Goal: Information Seeking & Learning: Learn about a topic

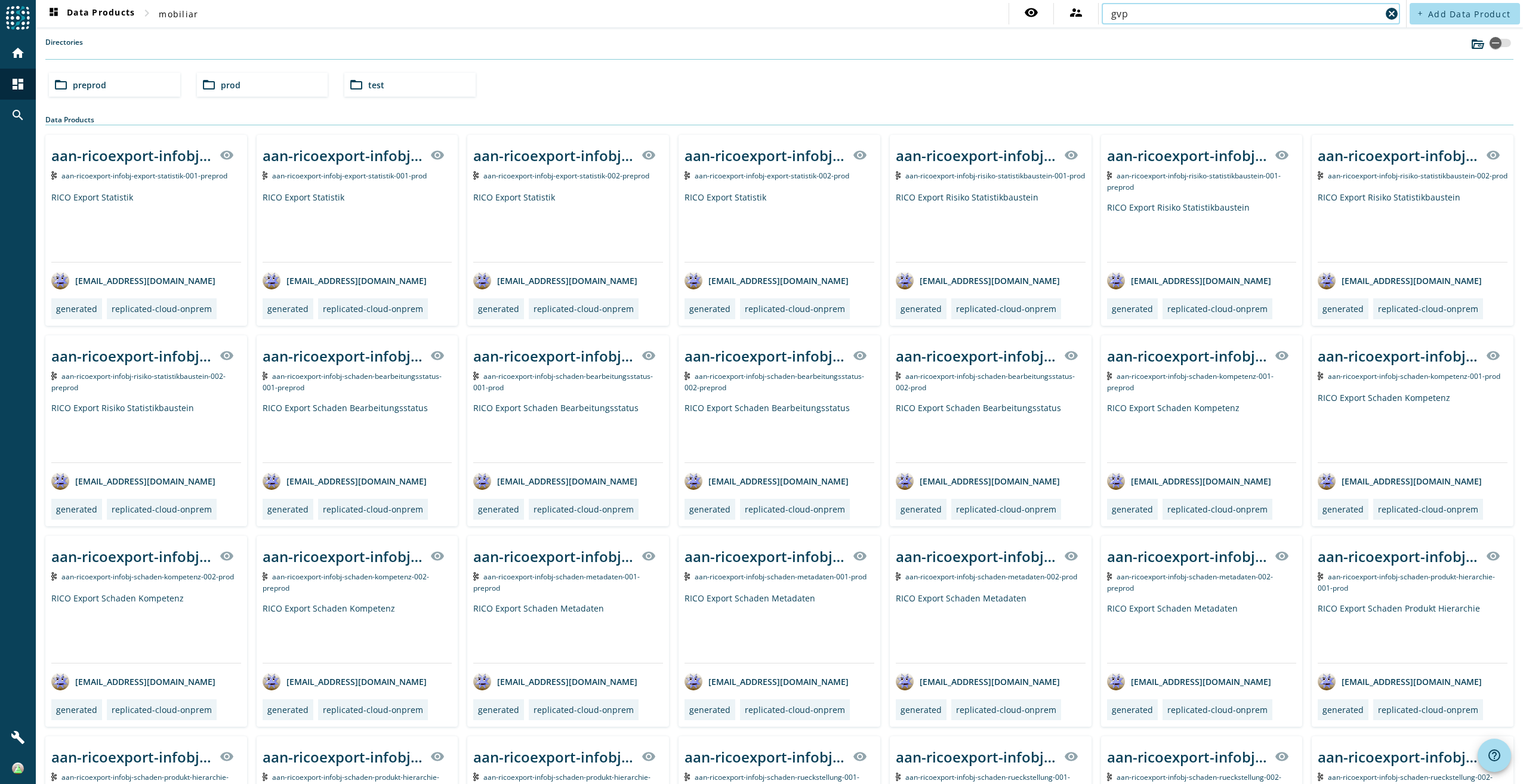
click at [1202, 18] on input "gvp" at bounding box center [1246, 14] width 270 height 14
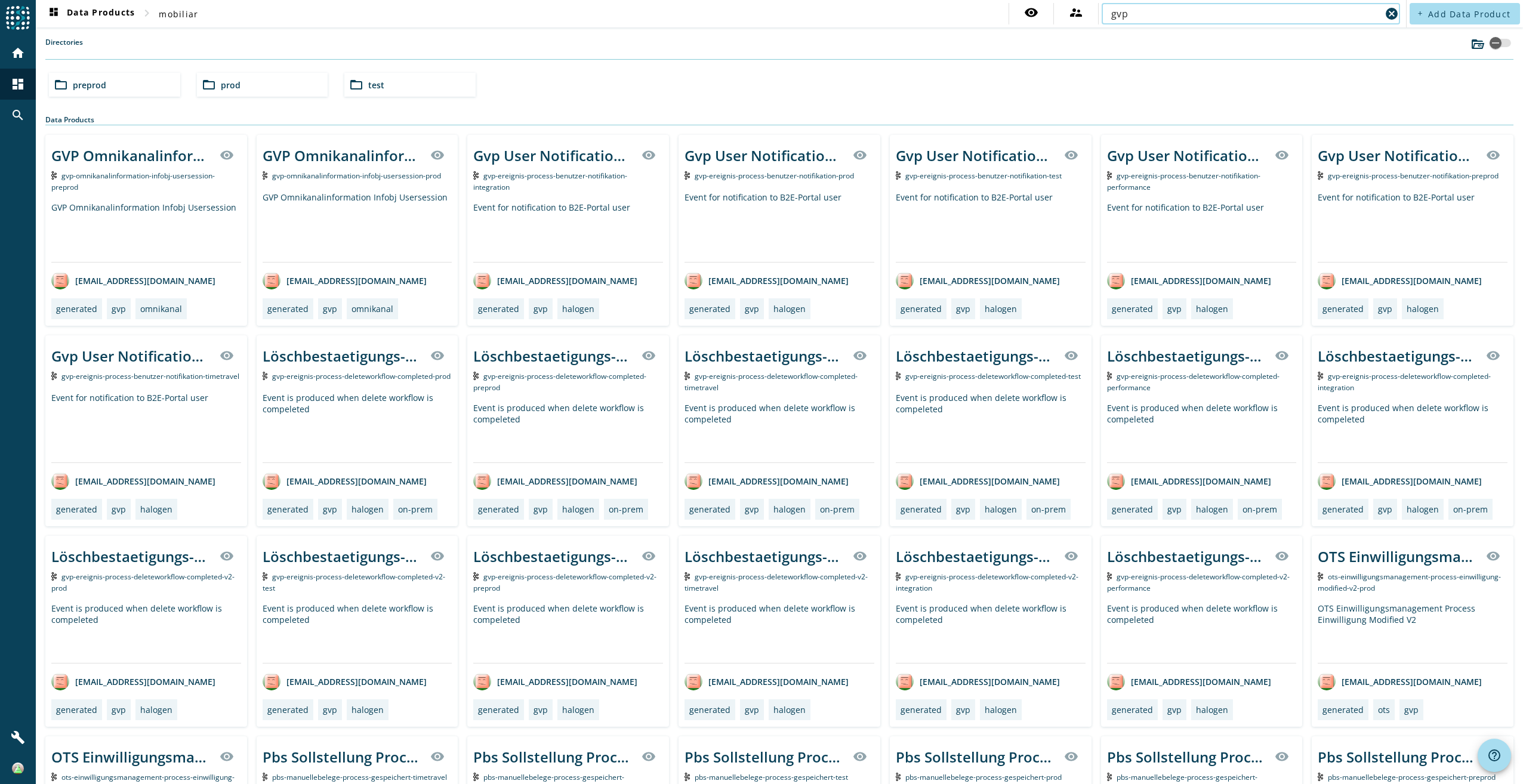
drag, startPoint x: 987, startPoint y: 25, endPoint x: 905, endPoint y: 25, distance: 82.0
click at [905, 25] on nav "dashboard Data Products chevron_right mobiliar visibility supervisor_account gv…" at bounding box center [721, 14] width 1370 height 27
drag, startPoint x: 905, startPoint y: 25, endPoint x: 1152, endPoint y: 18, distance: 247.1
click at [1152, 18] on input "gvp" at bounding box center [1246, 14] width 270 height 14
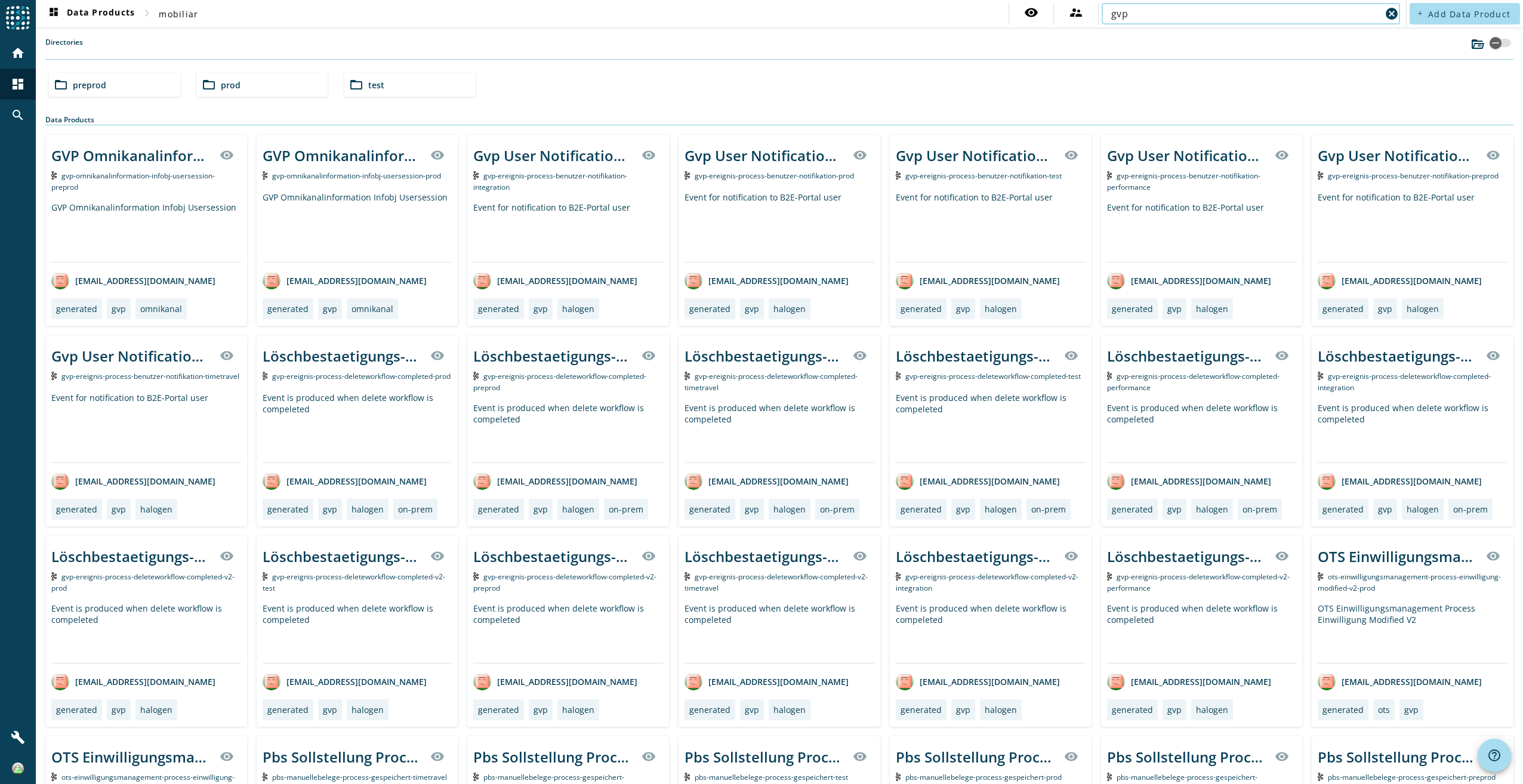
click at [1152, 18] on input "gvp" at bounding box center [1246, 14] width 270 height 14
paste input "pdv-partnerverwaltung-process-"
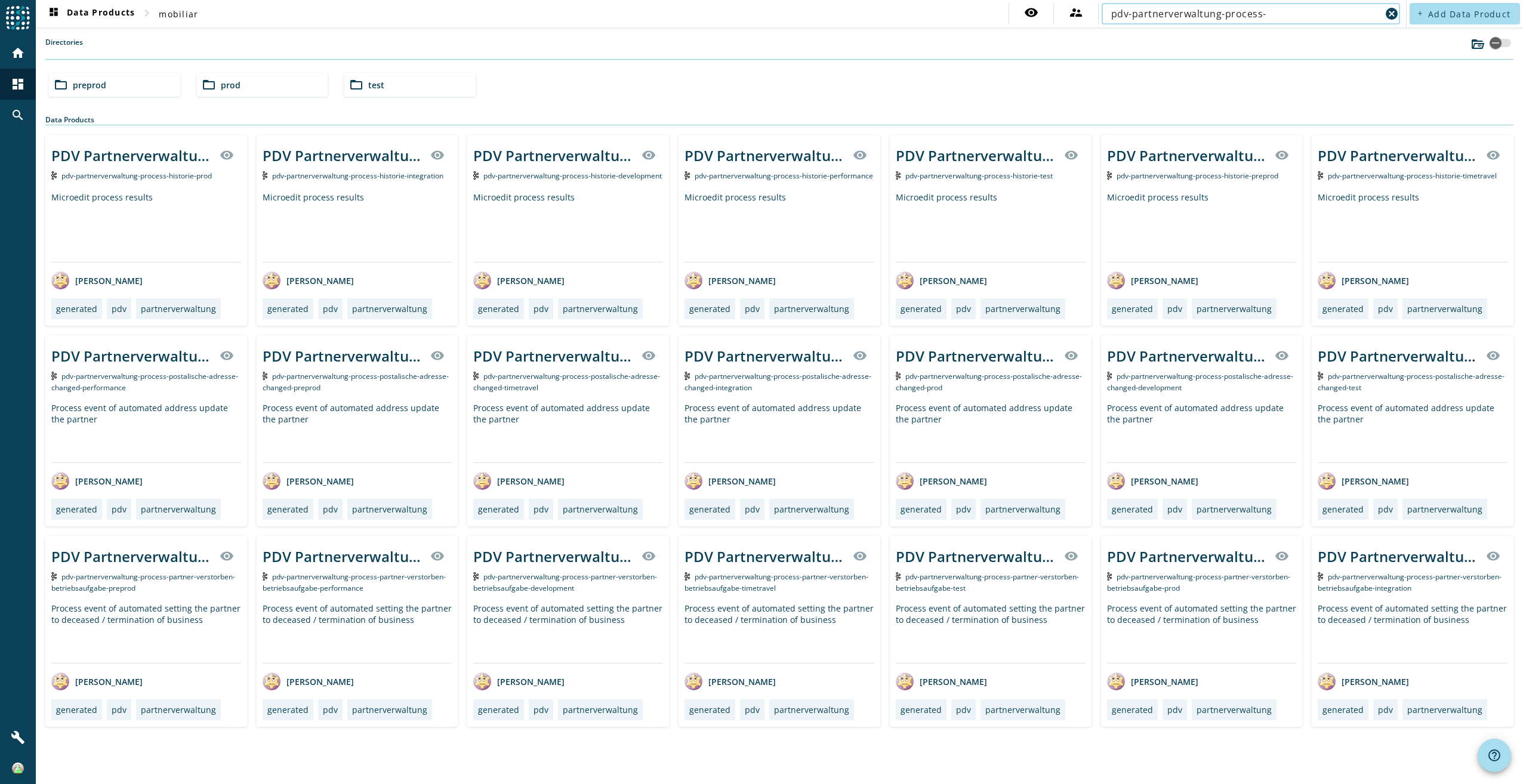
click at [1320, 13] on input "pdv-partnerverwaltung-process-" at bounding box center [1246, 14] width 270 height 14
paste input "historie"
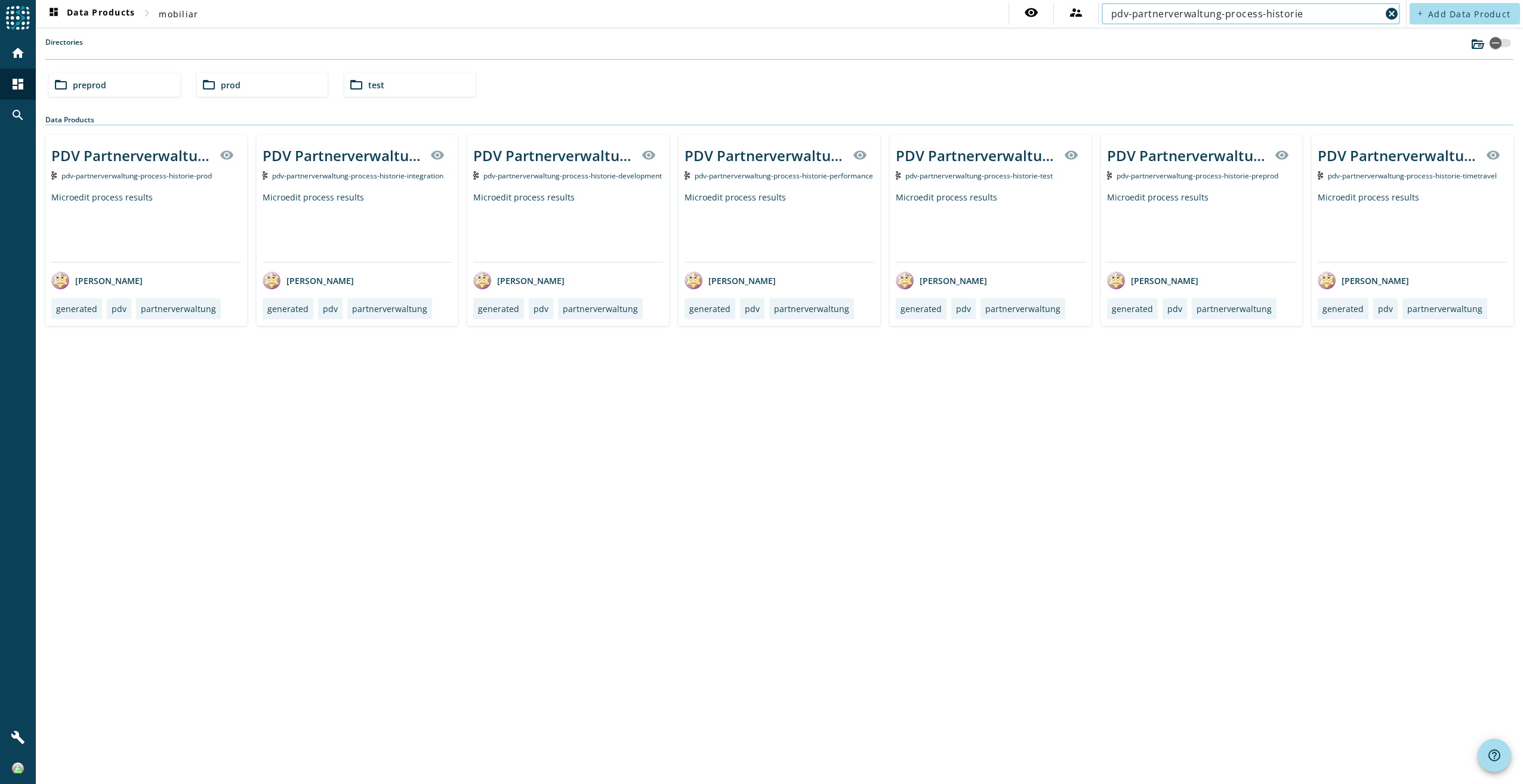
type input "pdv-partnerverwaltung-process-historie"
click at [1184, 239] on div "Microedit process results" at bounding box center [1202, 227] width 190 height 71
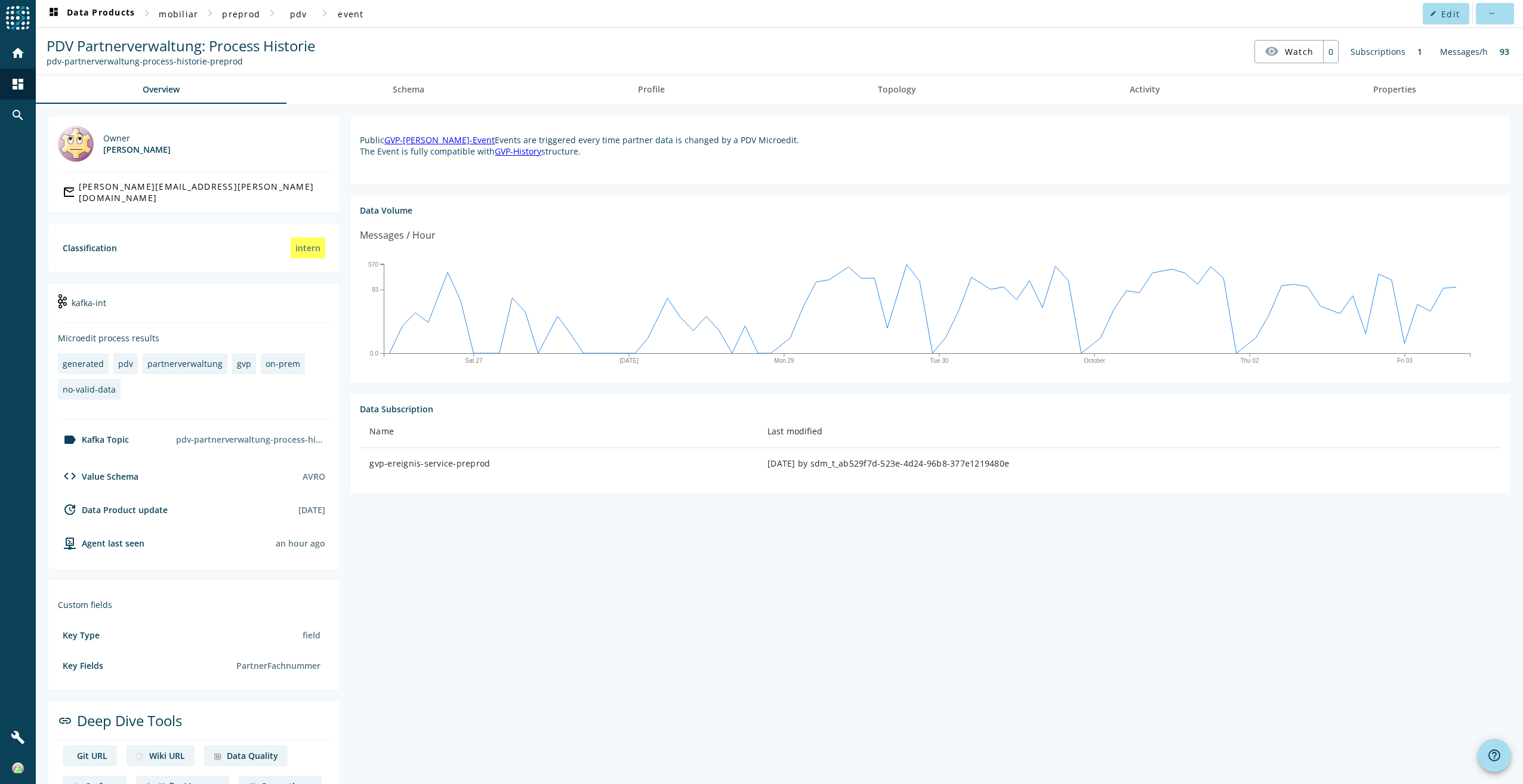
click at [420, 110] on div "Owner [PERSON_NAME] mail_outline [PERSON_NAME][EMAIL_ADDRESS][PERSON_NAME][DOMA…" at bounding box center [779, 478] width 1487 height 750
click at [452, 87] on link "Schema" at bounding box center [409, 89] width 245 height 29
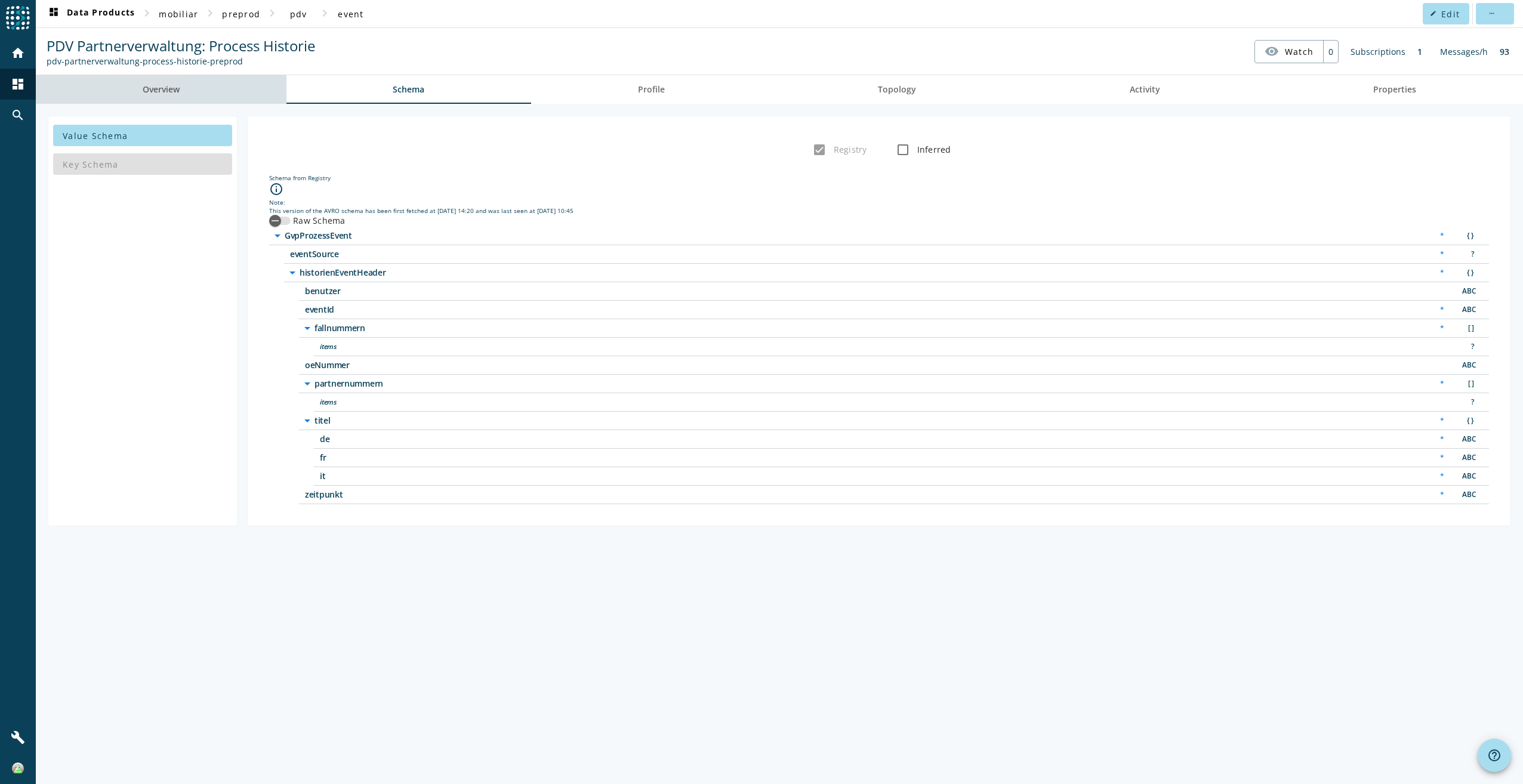
click at [261, 88] on link "Overview" at bounding box center [161, 89] width 251 height 29
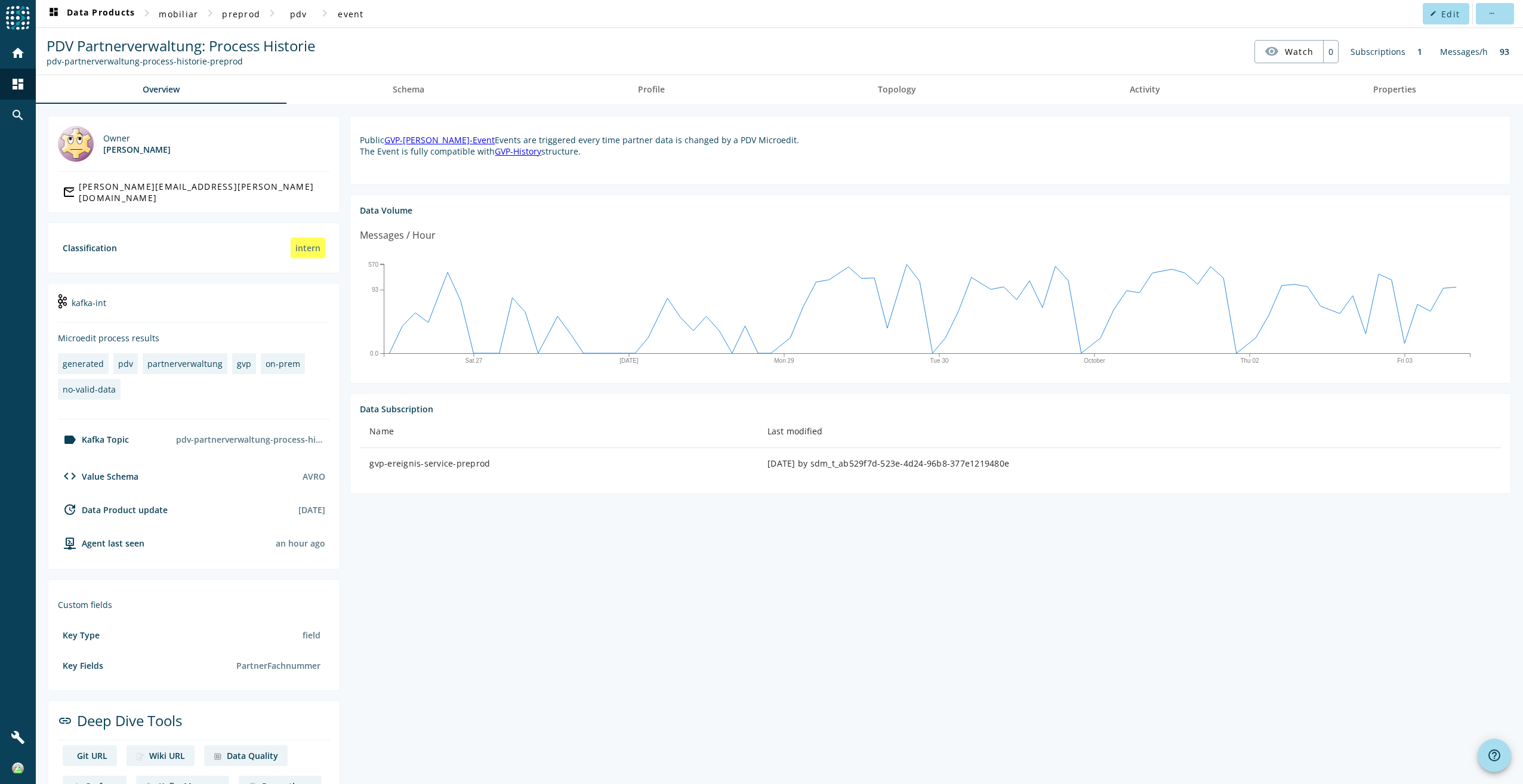
click at [426, 142] on link "GVP-[PERSON_NAME]-Event" at bounding box center [439, 140] width 110 height 11
click at [411, 82] on span "Schema" at bounding box center [409, 89] width 31 height 29
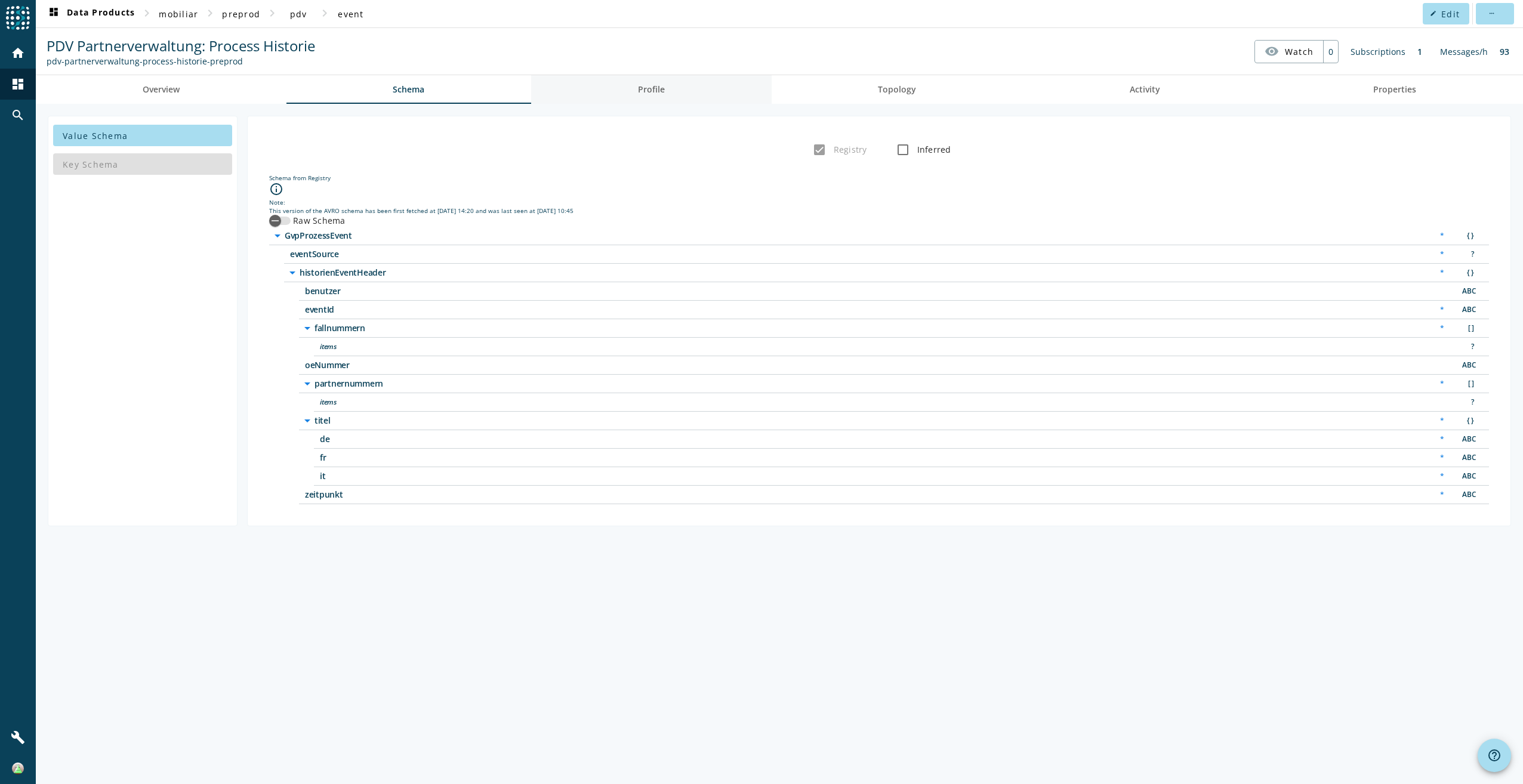
click at [601, 91] on link "Profile" at bounding box center [652, 89] width 240 height 29
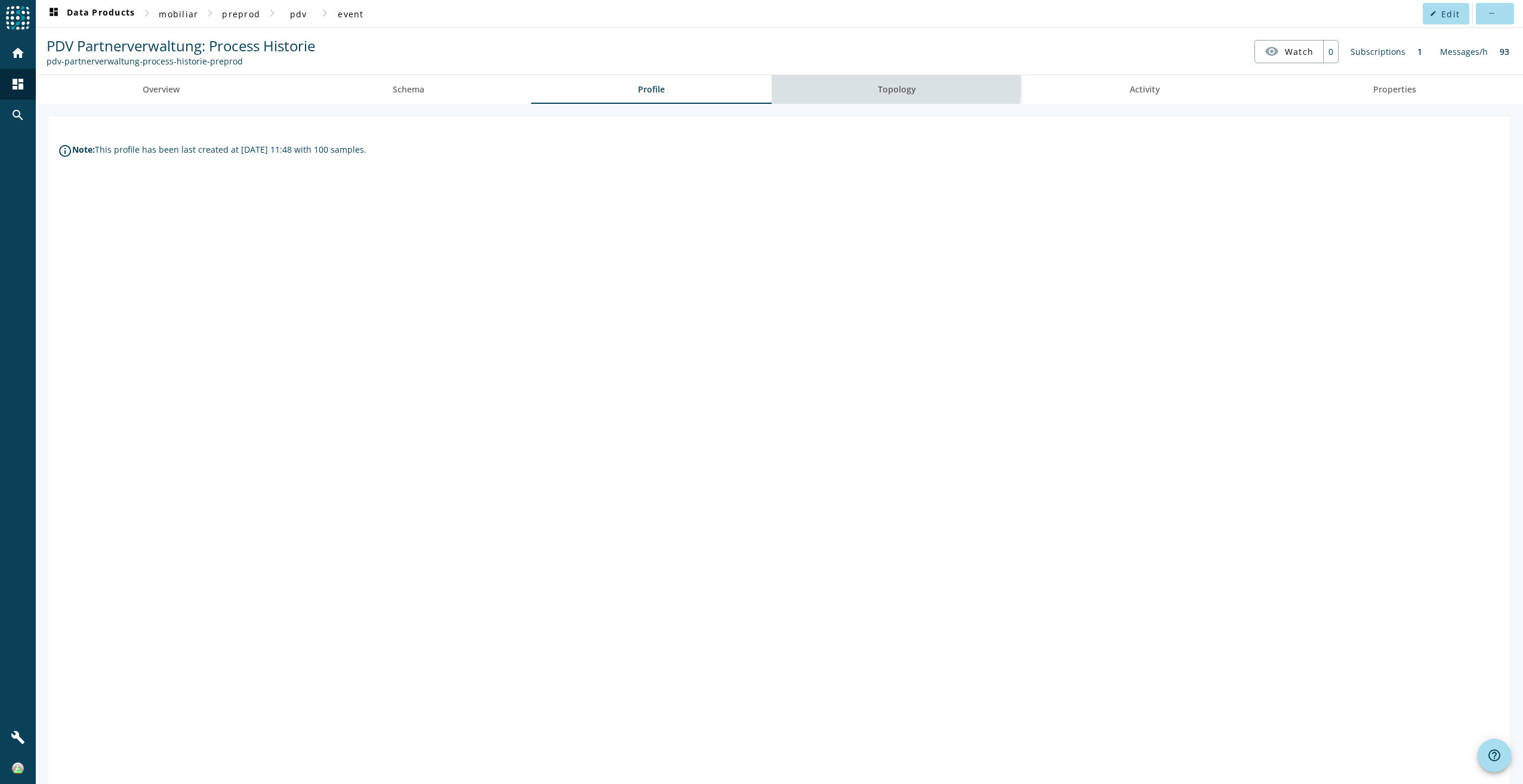
click at [862, 86] on link "Topology" at bounding box center [898, 89] width 252 height 29
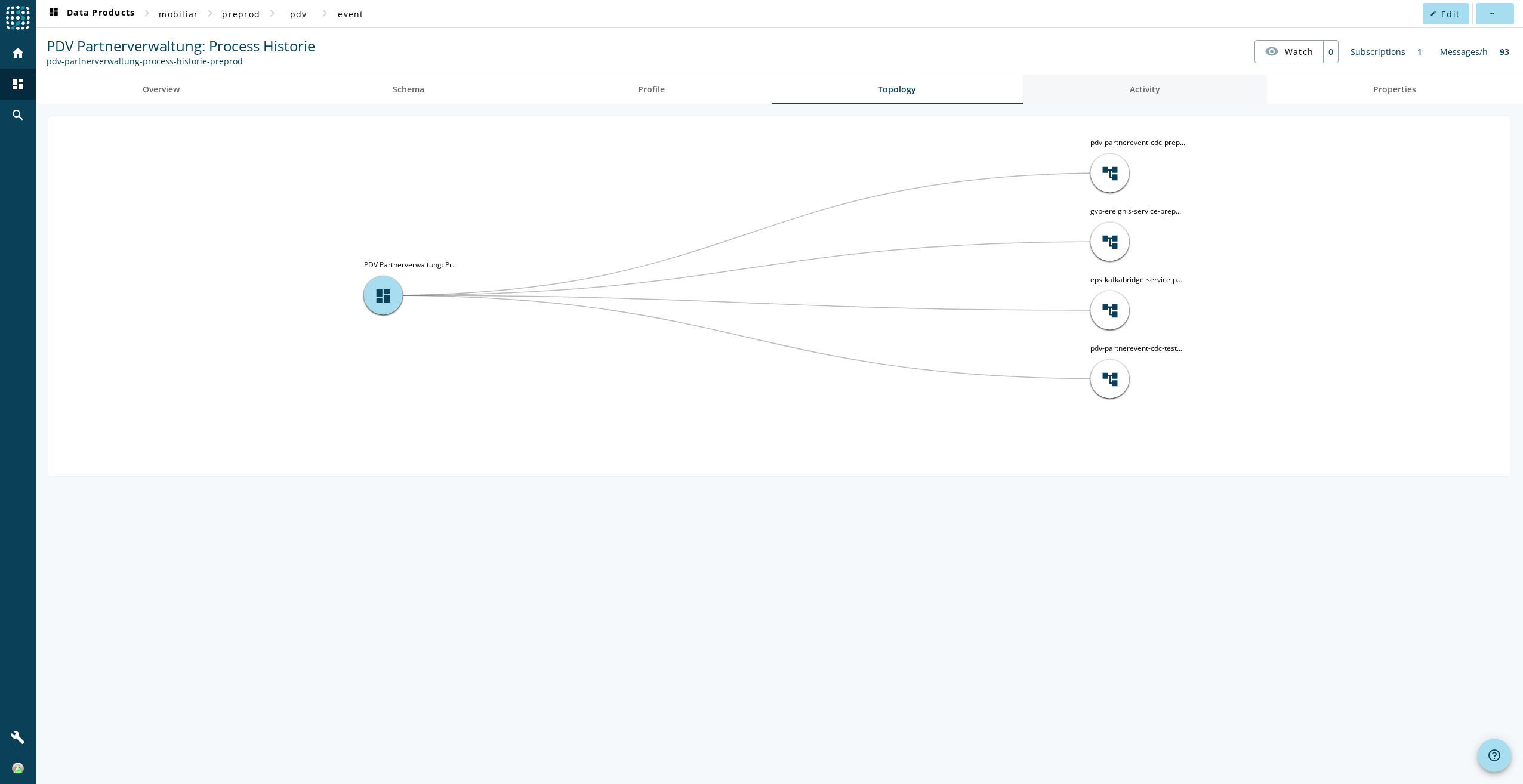
click at [1187, 94] on link "Activity" at bounding box center [1145, 89] width 244 height 29
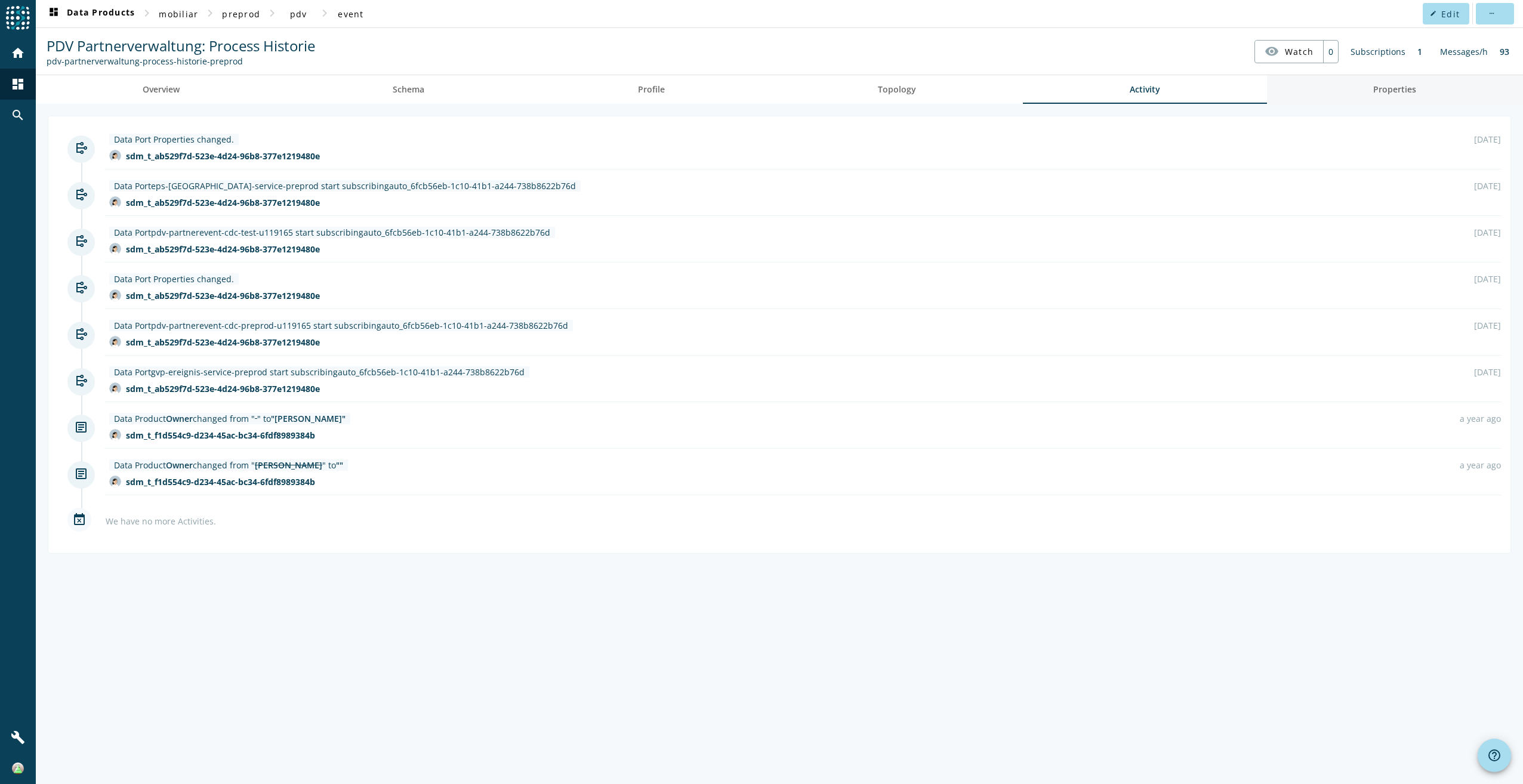
click at [1357, 91] on link "Properties" at bounding box center [1395, 89] width 257 height 29
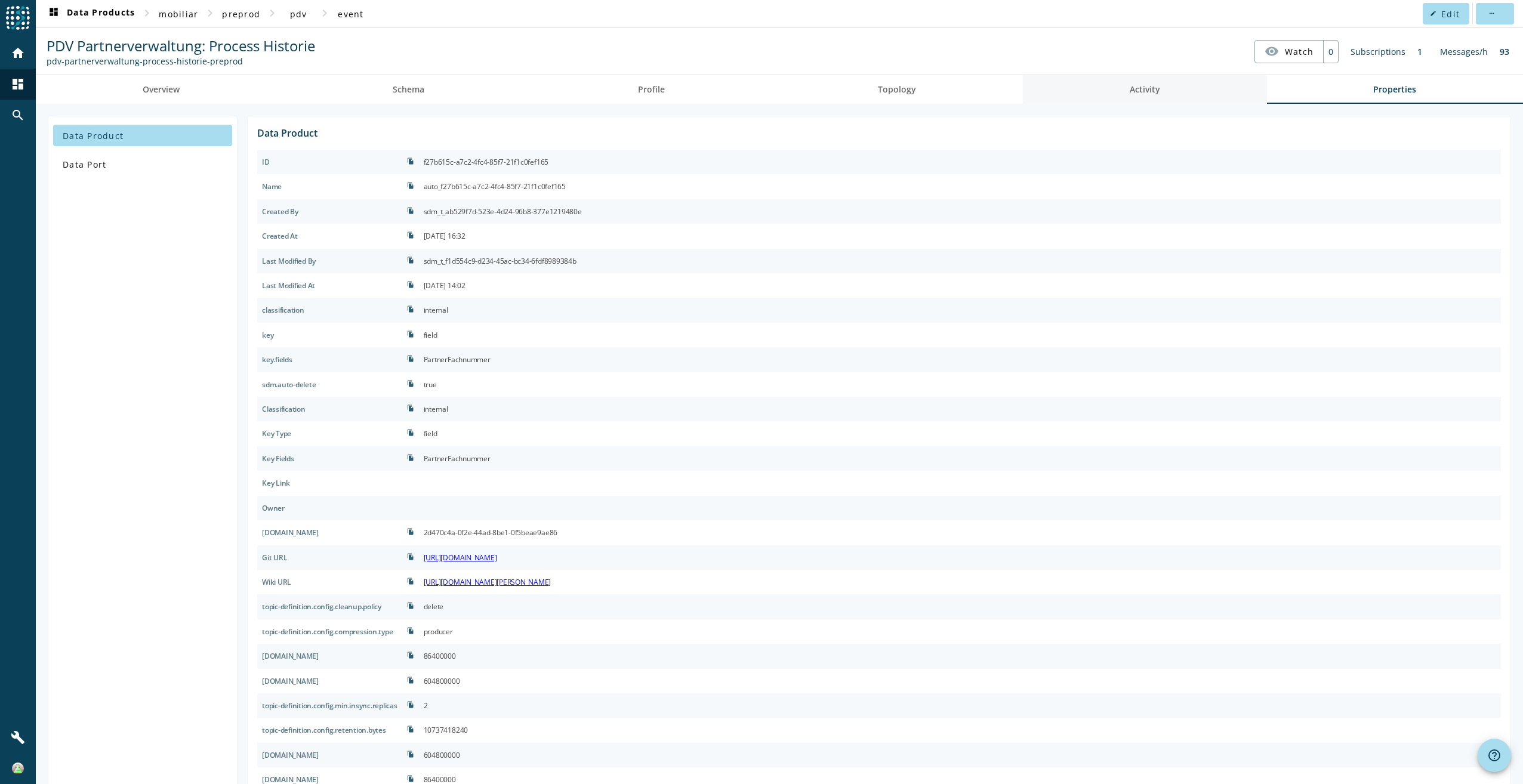
click at [1176, 87] on link "Activity" at bounding box center [1145, 89] width 244 height 29
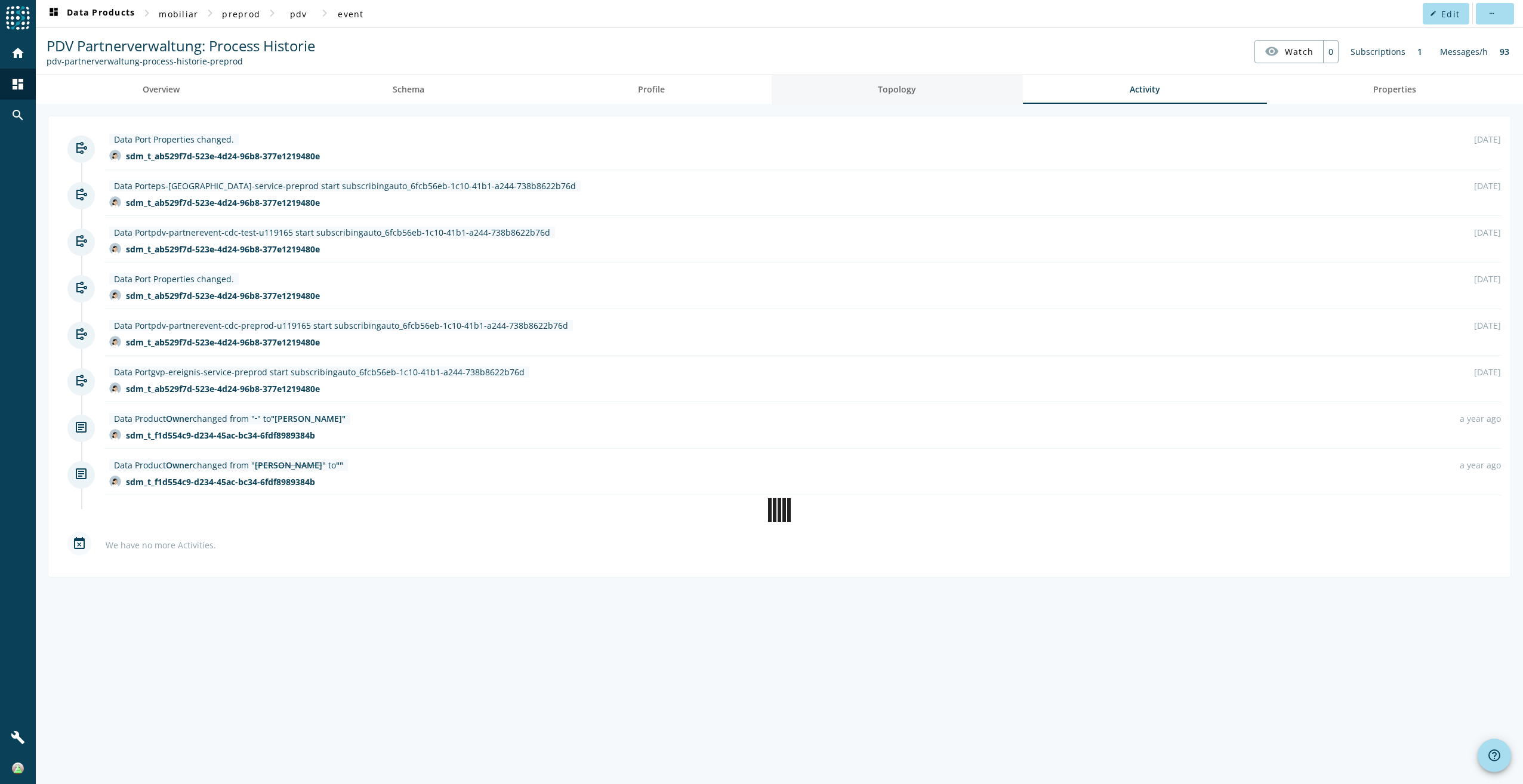
click at [952, 87] on link "Topology" at bounding box center [898, 89] width 252 height 29
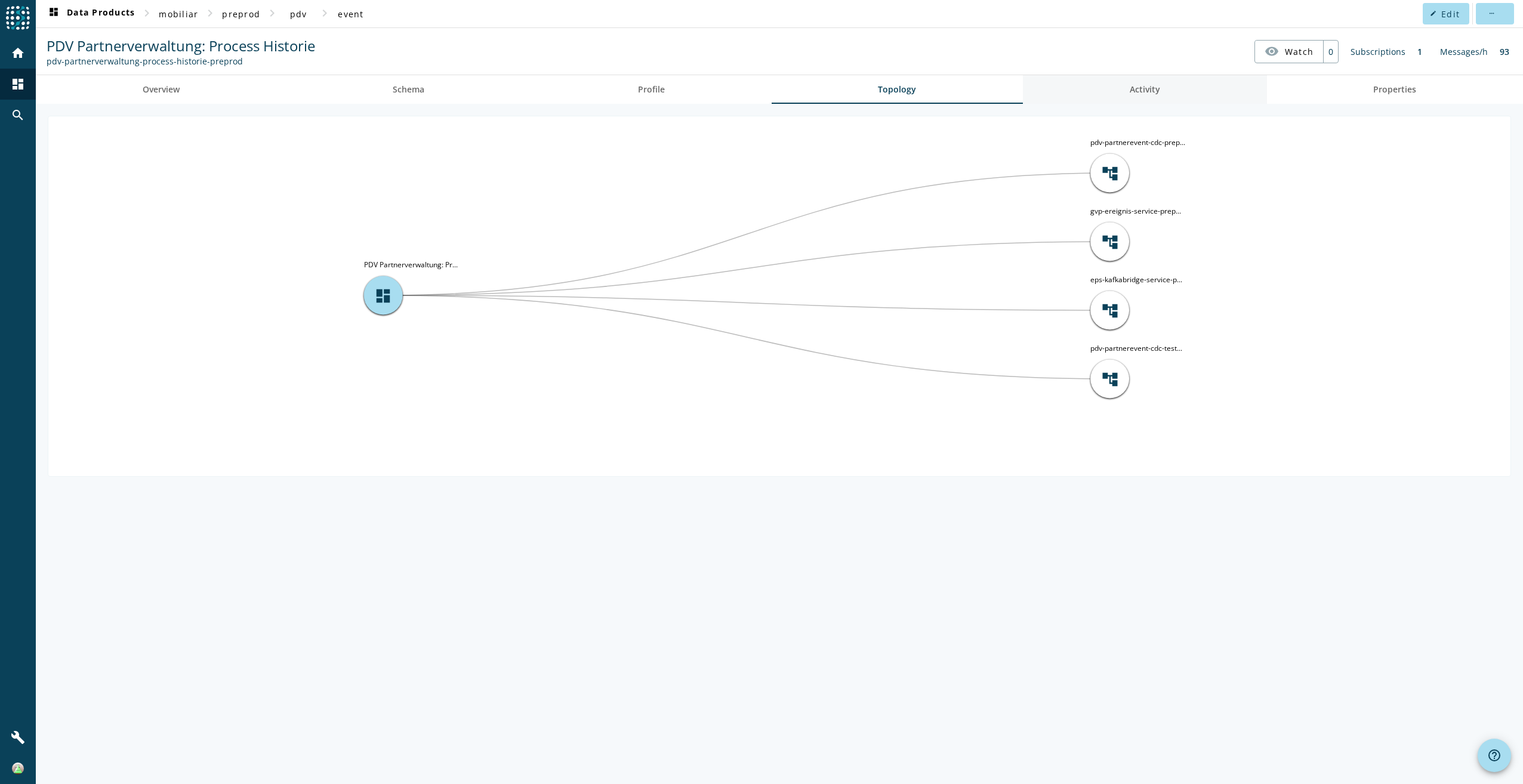
click at [1108, 84] on link "Activity" at bounding box center [1145, 89] width 244 height 29
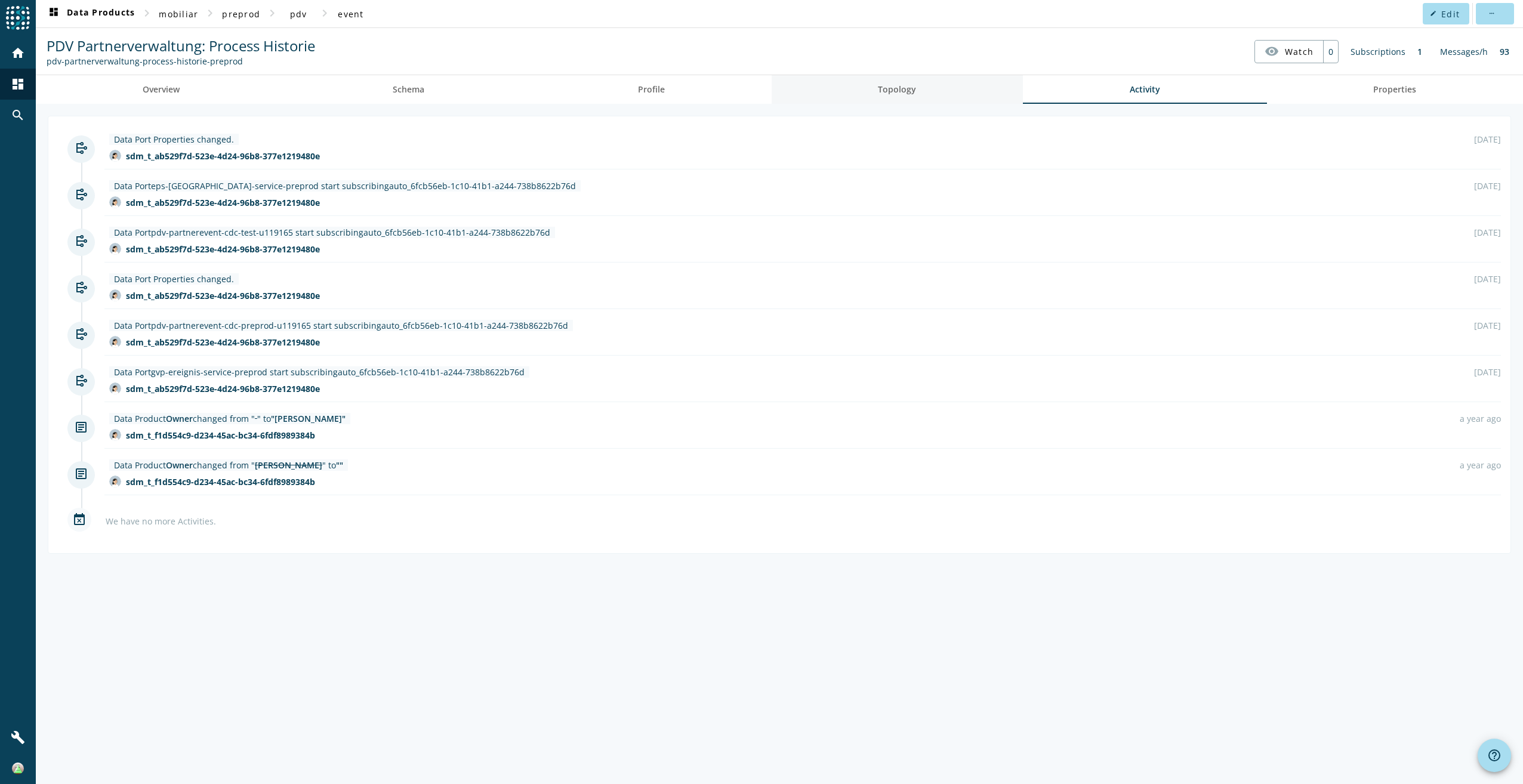
click at [907, 86] on span "Topology" at bounding box center [897, 89] width 39 height 8
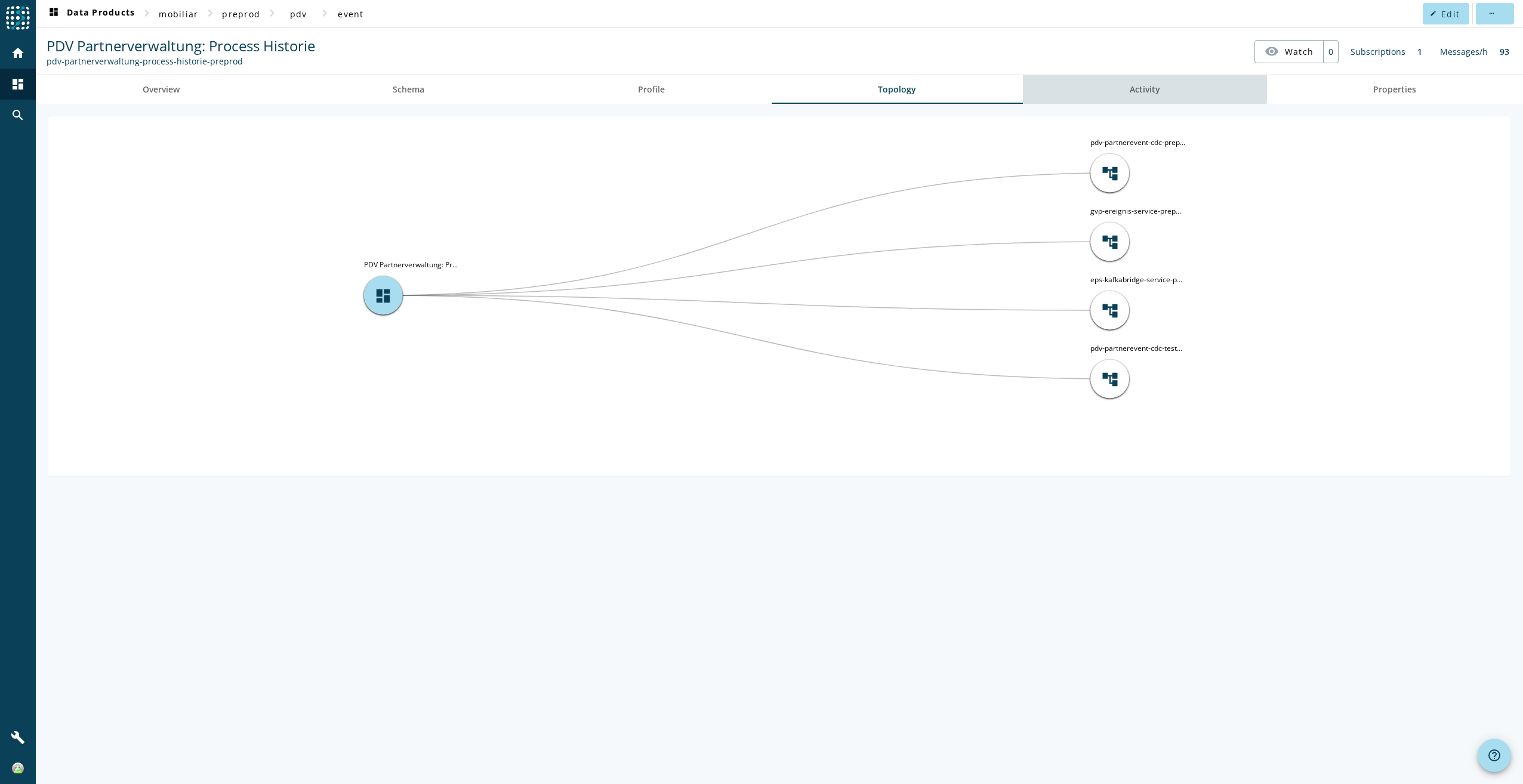
click at [1115, 80] on link "Activity" at bounding box center [1145, 89] width 244 height 29
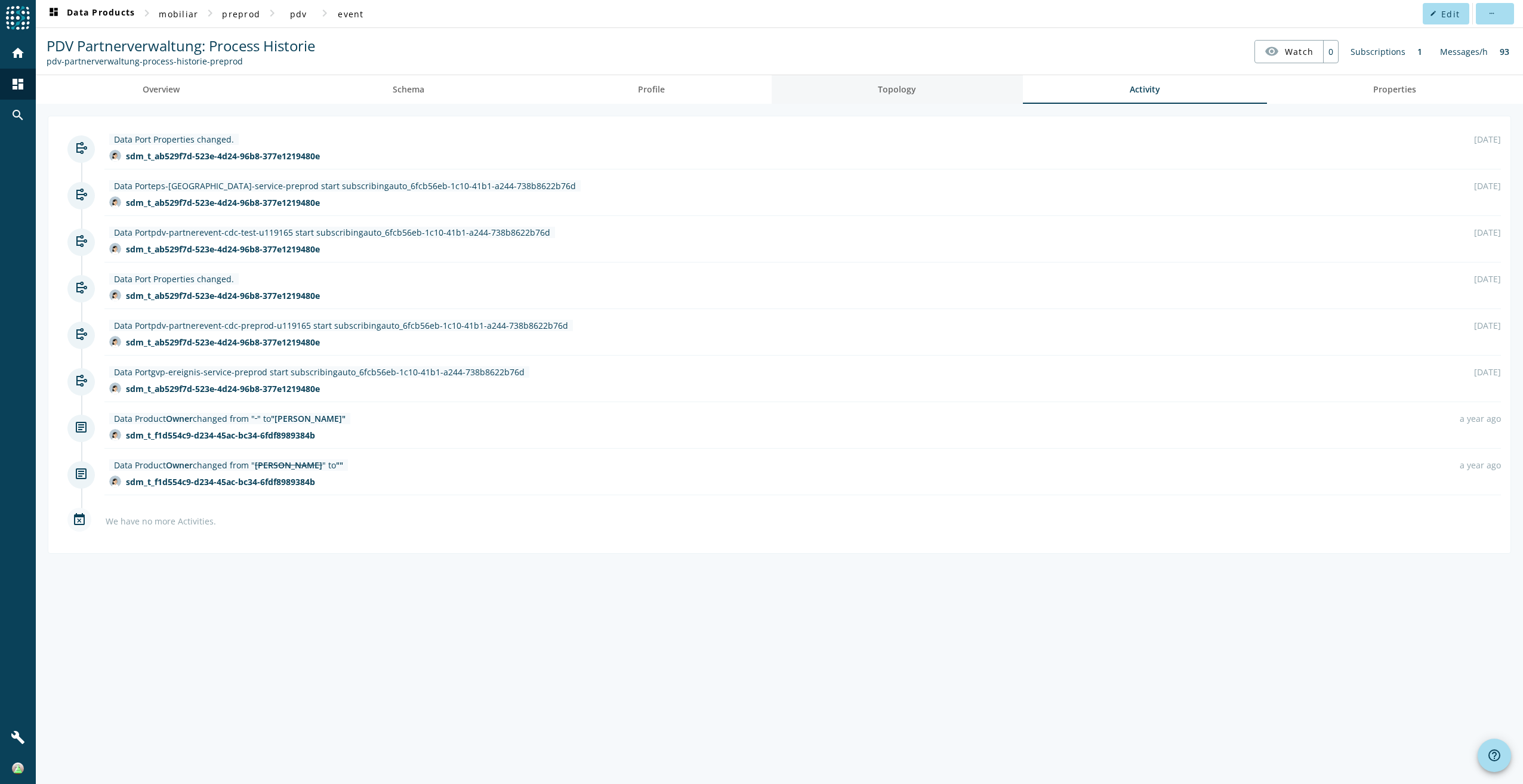
click at [814, 93] on link "Topology" at bounding box center [898, 89] width 252 height 29
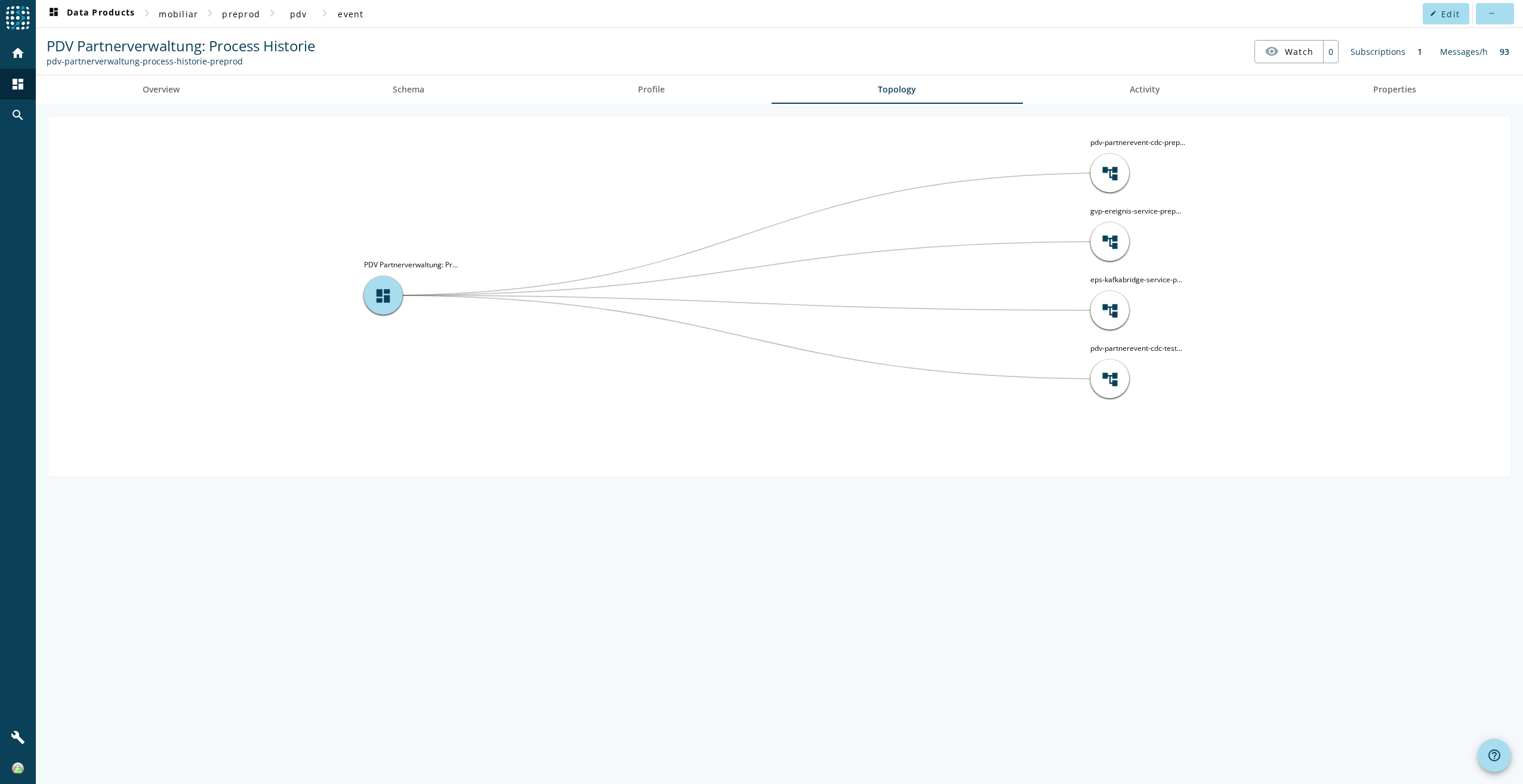
click at [419, 106] on div "account_tree pdv-partnerevent-cdc-prep... account_tree gvp-ereignis-service-pre…" at bounding box center [779, 444] width 1487 height 680
click at [216, 102] on link "Overview" at bounding box center [161, 89] width 251 height 29
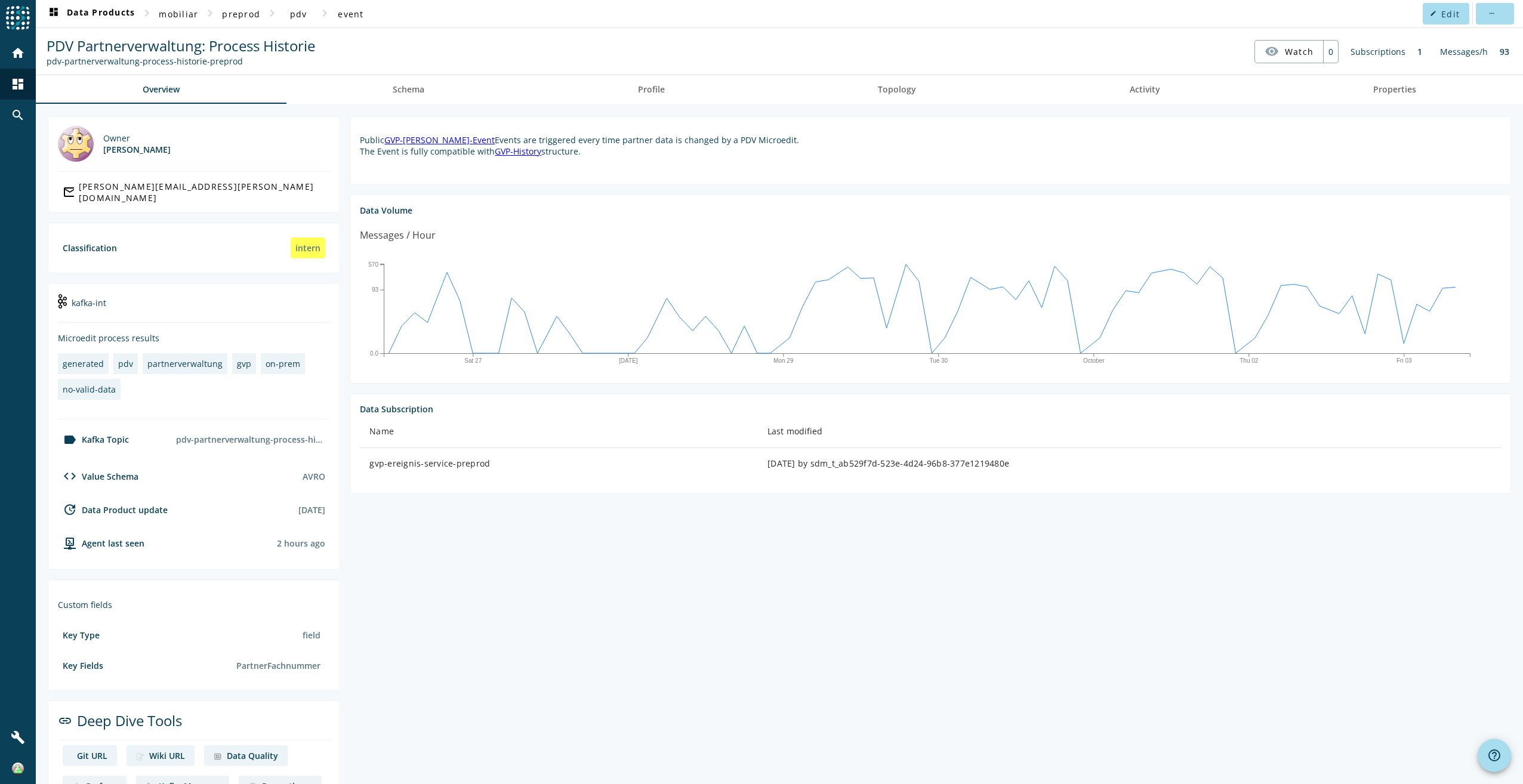
click at [476, 56] on nav "PDV Partnerverwaltung: Process Historie pdv-partnerverwaltung-process-historie-…" at bounding box center [779, 51] width 1477 height 37
click at [464, 75] on link "Schema" at bounding box center [409, 89] width 245 height 29
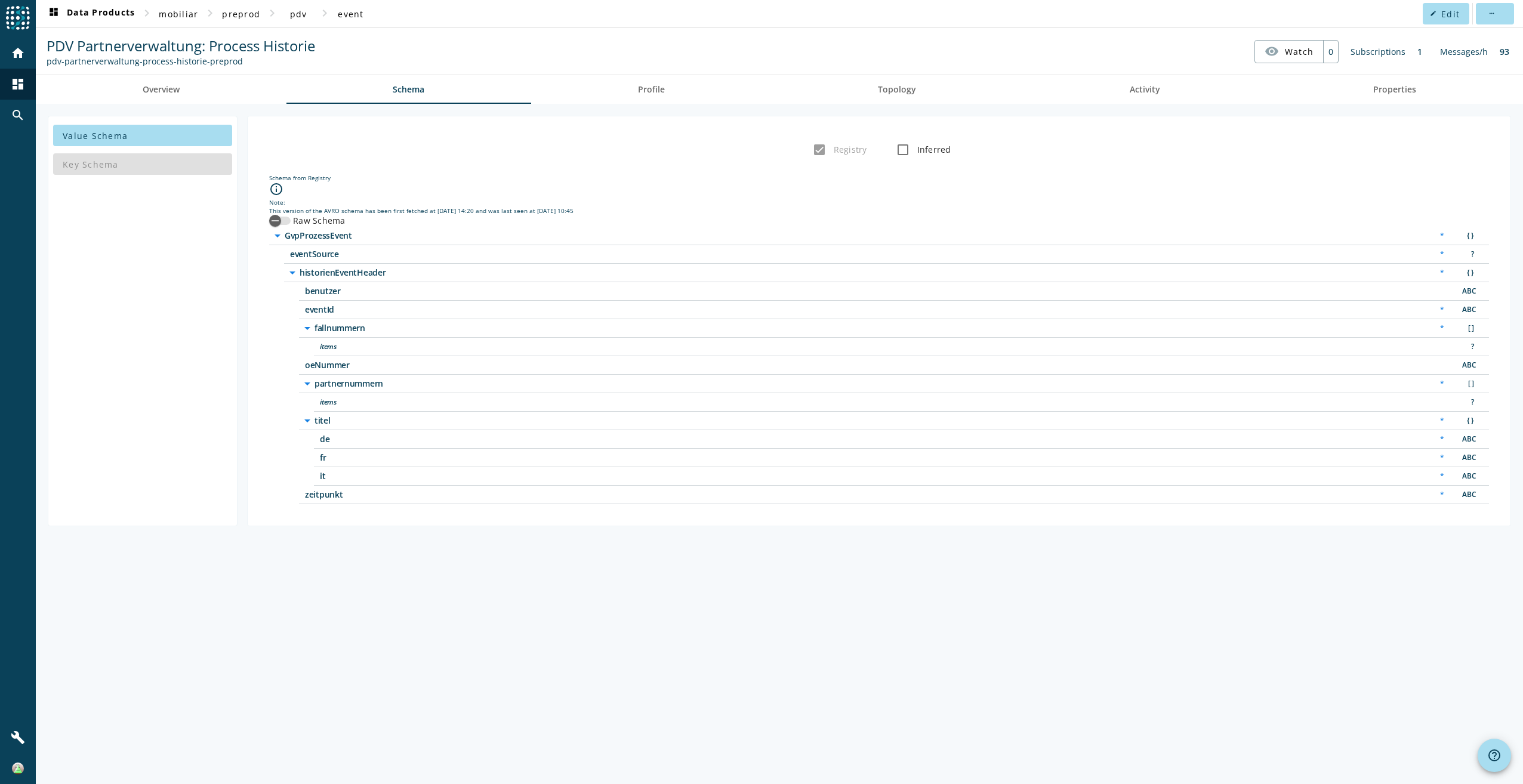
click at [380, 273] on span "historienEventHeader" at bounding box center [448, 272] width 298 height 8
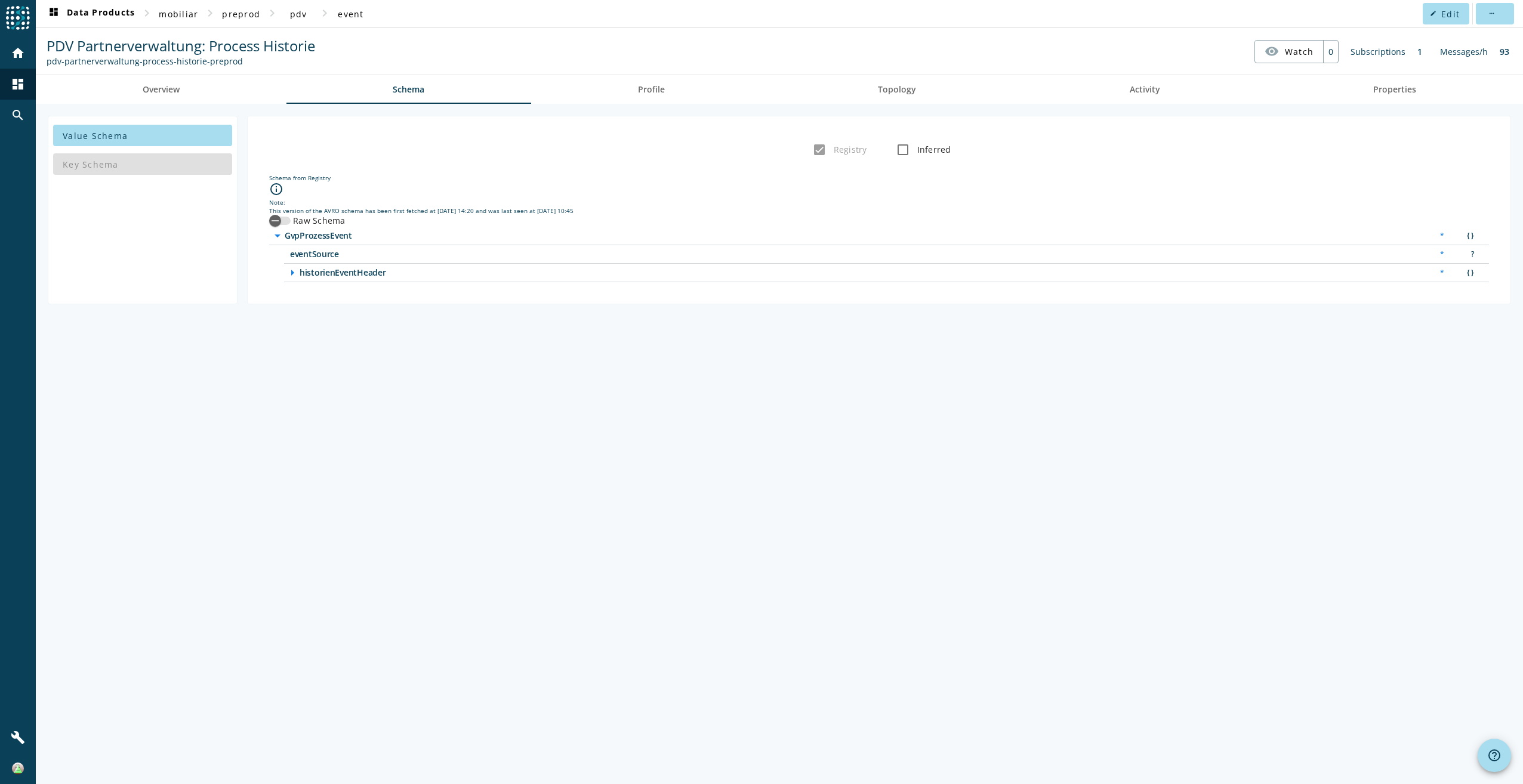
click at [351, 275] on span "historienEventHeader" at bounding box center [448, 272] width 298 height 8
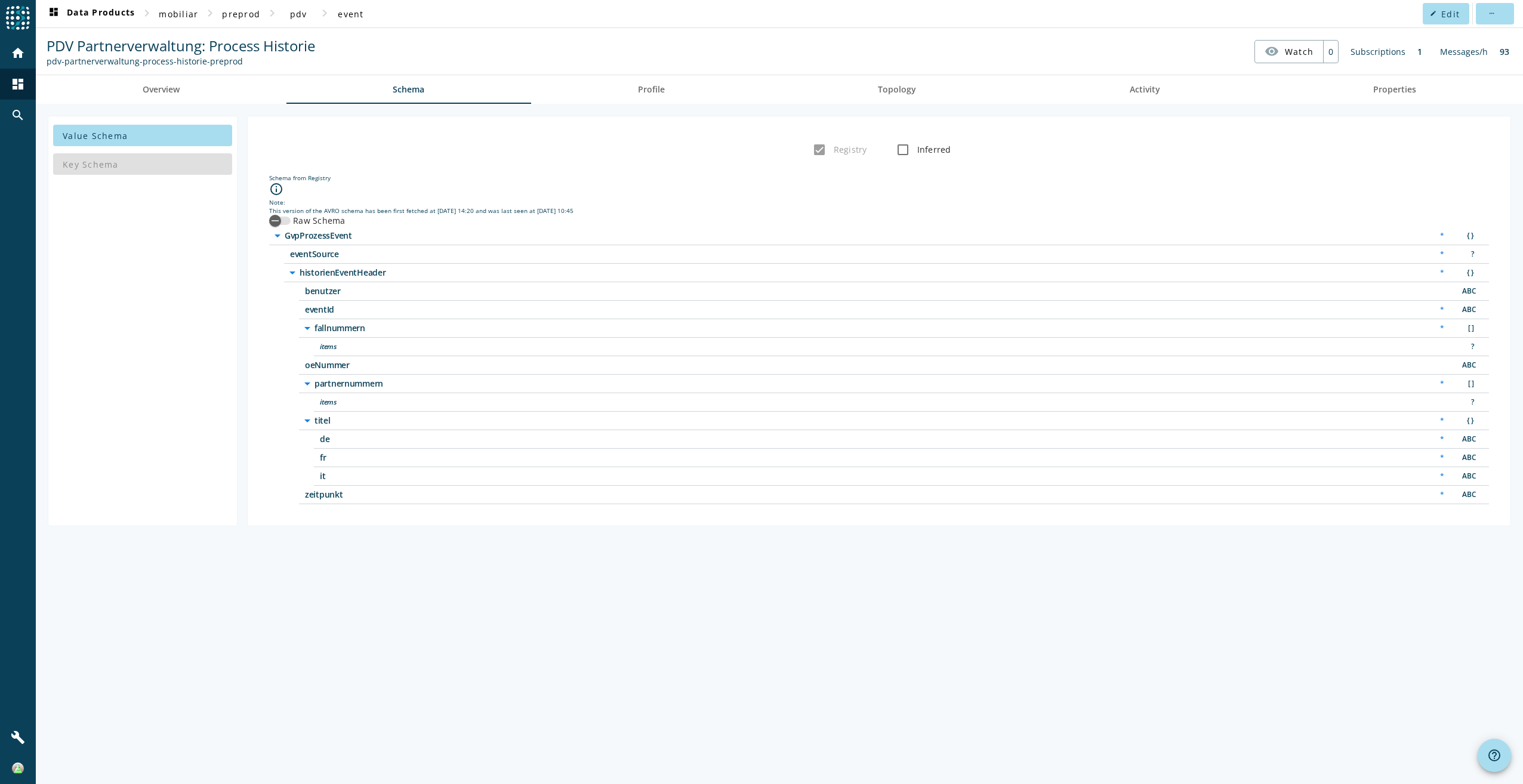
click at [292, 274] on icon "arrow_drop_down" at bounding box center [292, 273] width 14 height 14
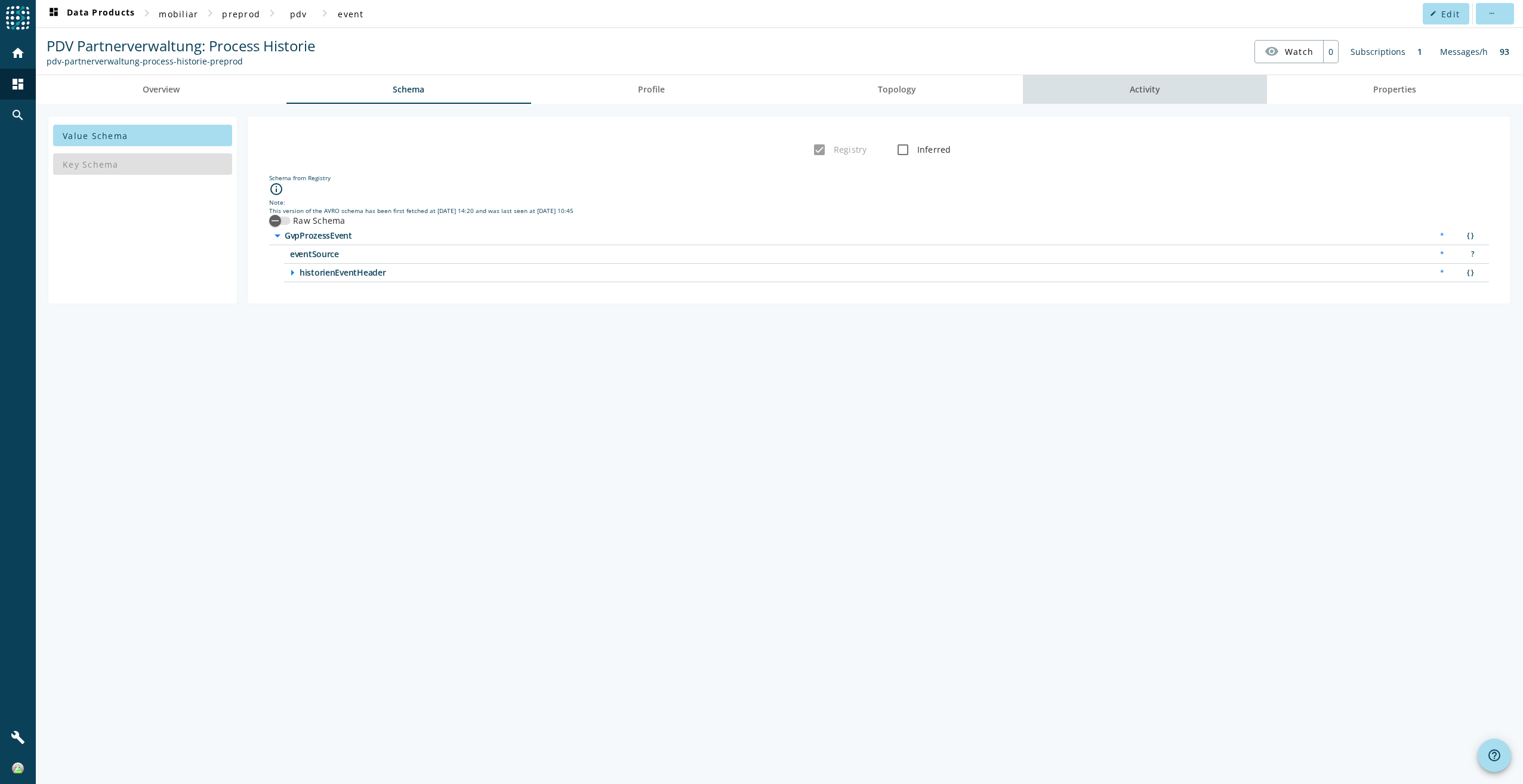
click at [1177, 97] on link "Activity" at bounding box center [1145, 89] width 244 height 29
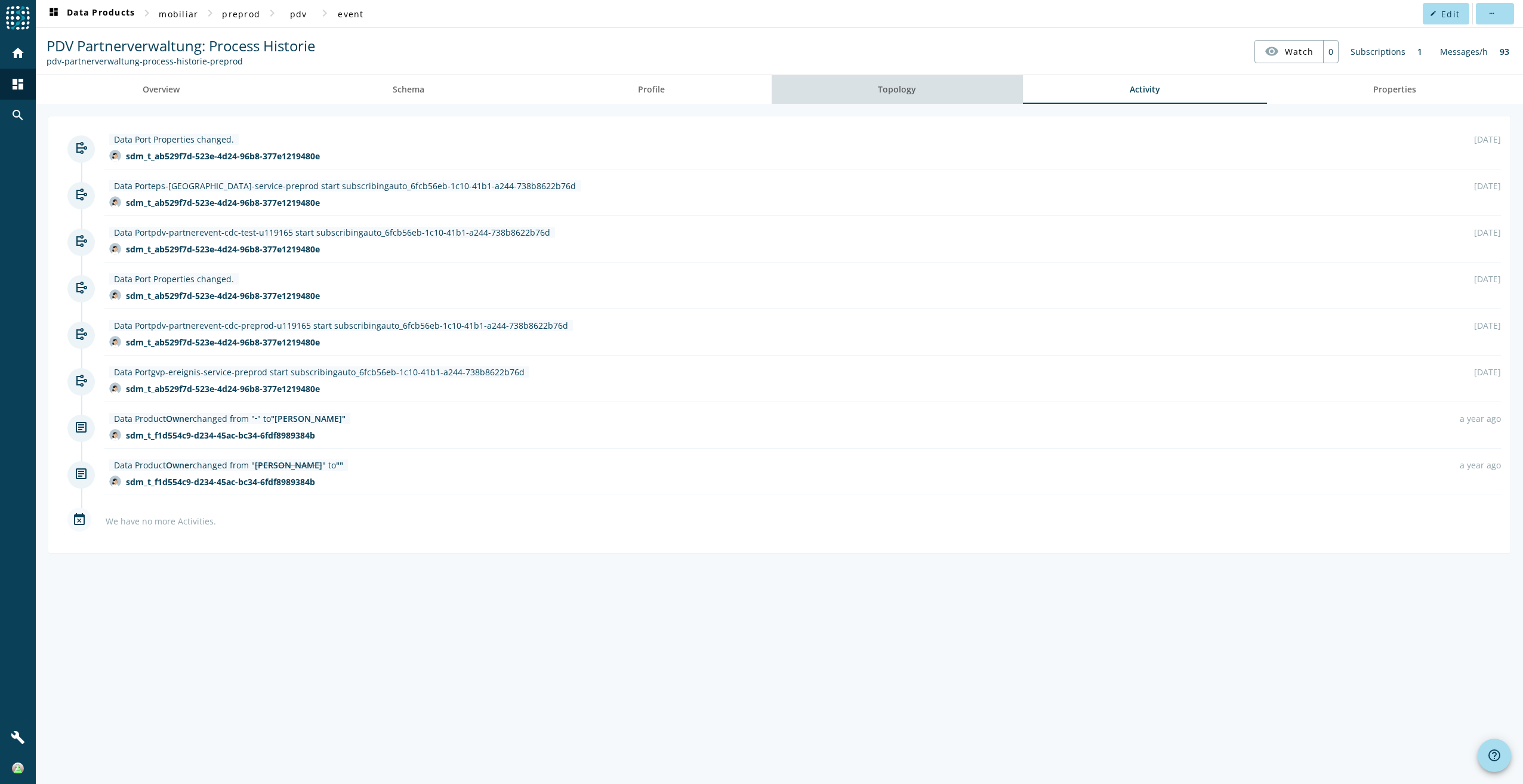
click at [924, 98] on link "Topology" at bounding box center [898, 89] width 252 height 29
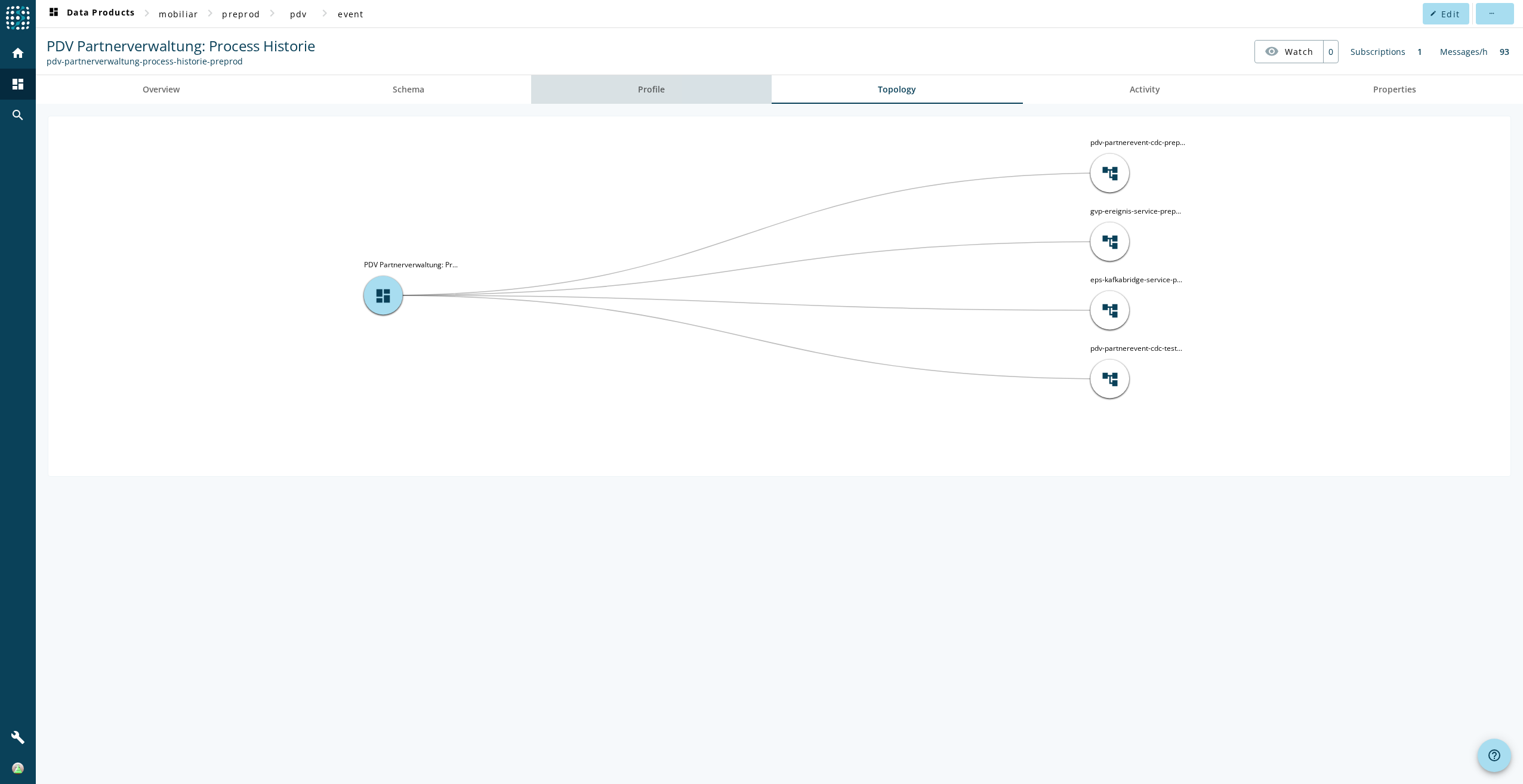
click at [710, 100] on link "Profile" at bounding box center [652, 89] width 240 height 29
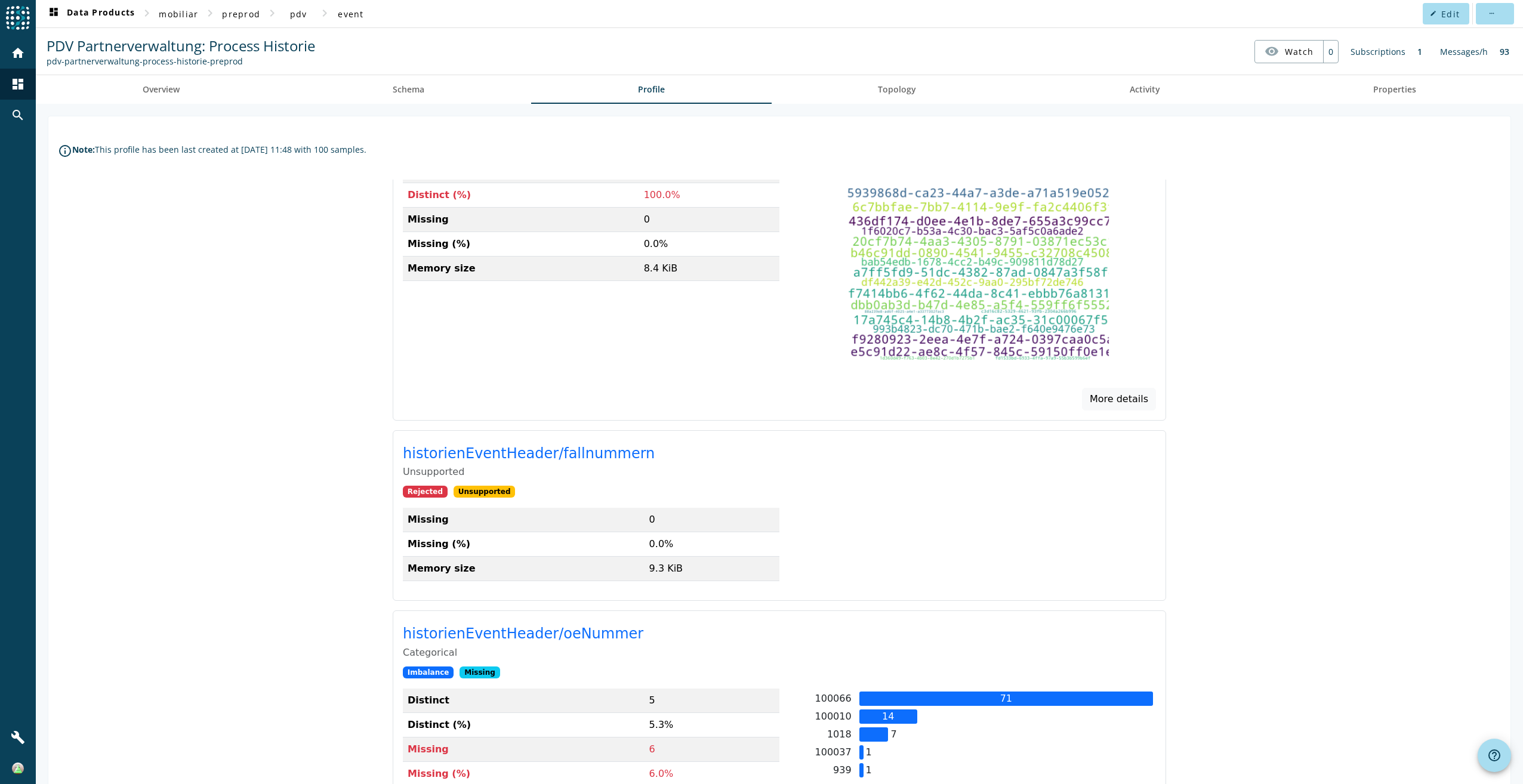
scroll to position [1373, 0]
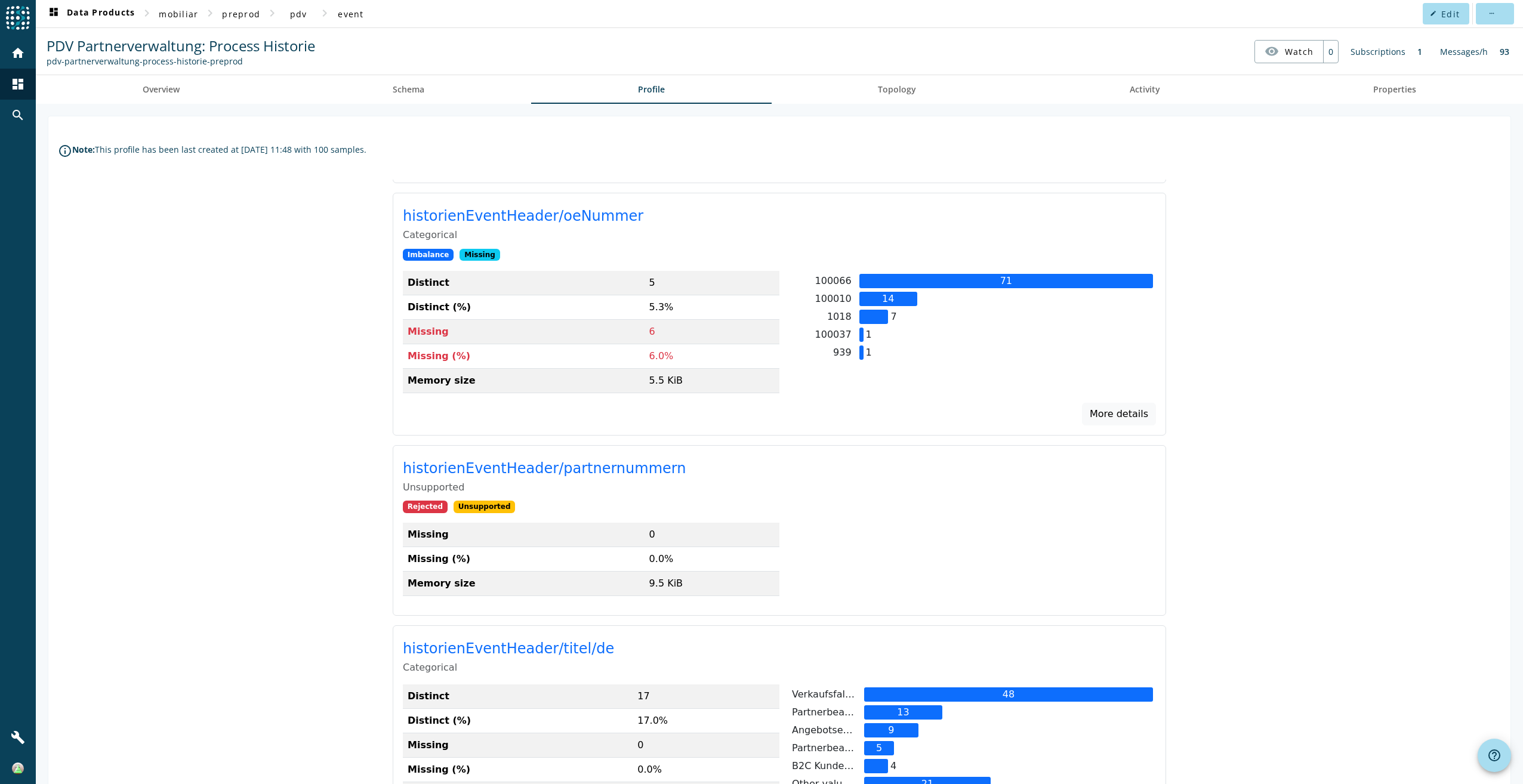
click at [1187, 108] on div "info_outline Note: This profile has been last created at [DATE] 11:48 with 100 …" at bounding box center [779, 755] width 1487 height 1302
click at [1377, 95] on span "Properties" at bounding box center [1394, 89] width 43 height 29
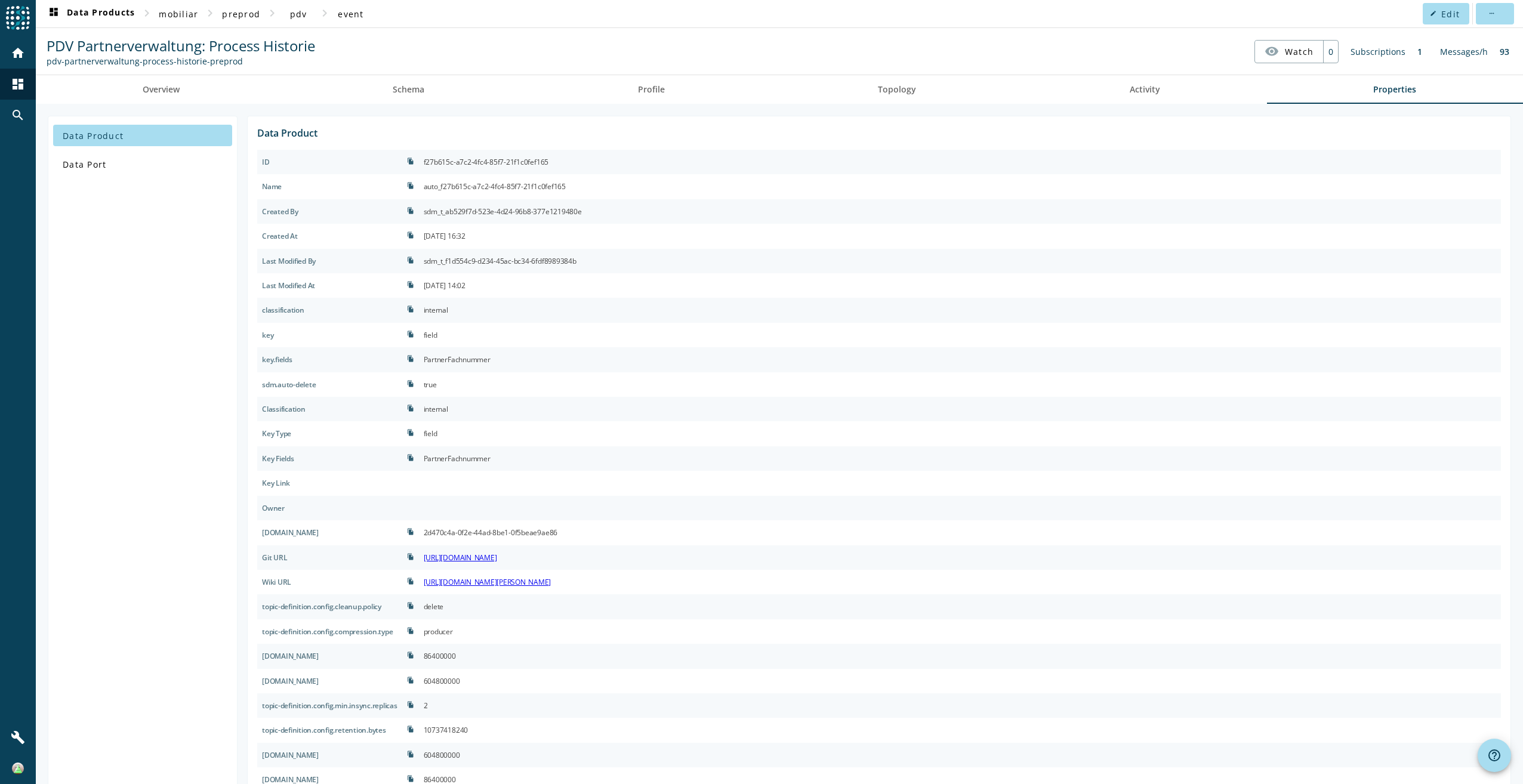
scroll to position [85, 0]
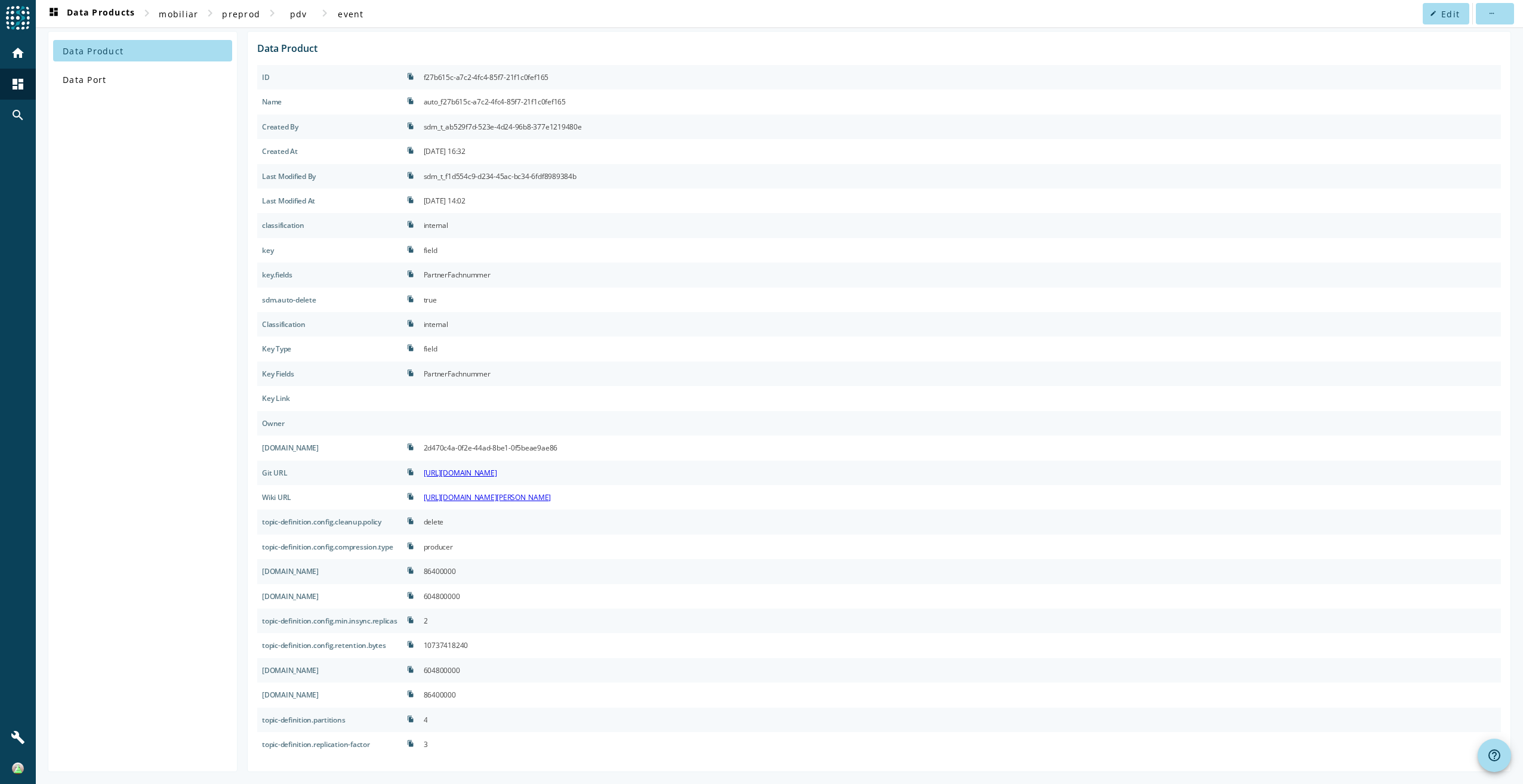
click at [552, 495] on link "[URL][DOMAIN_NAME][PERSON_NAME]" at bounding box center [488, 497] width 128 height 10
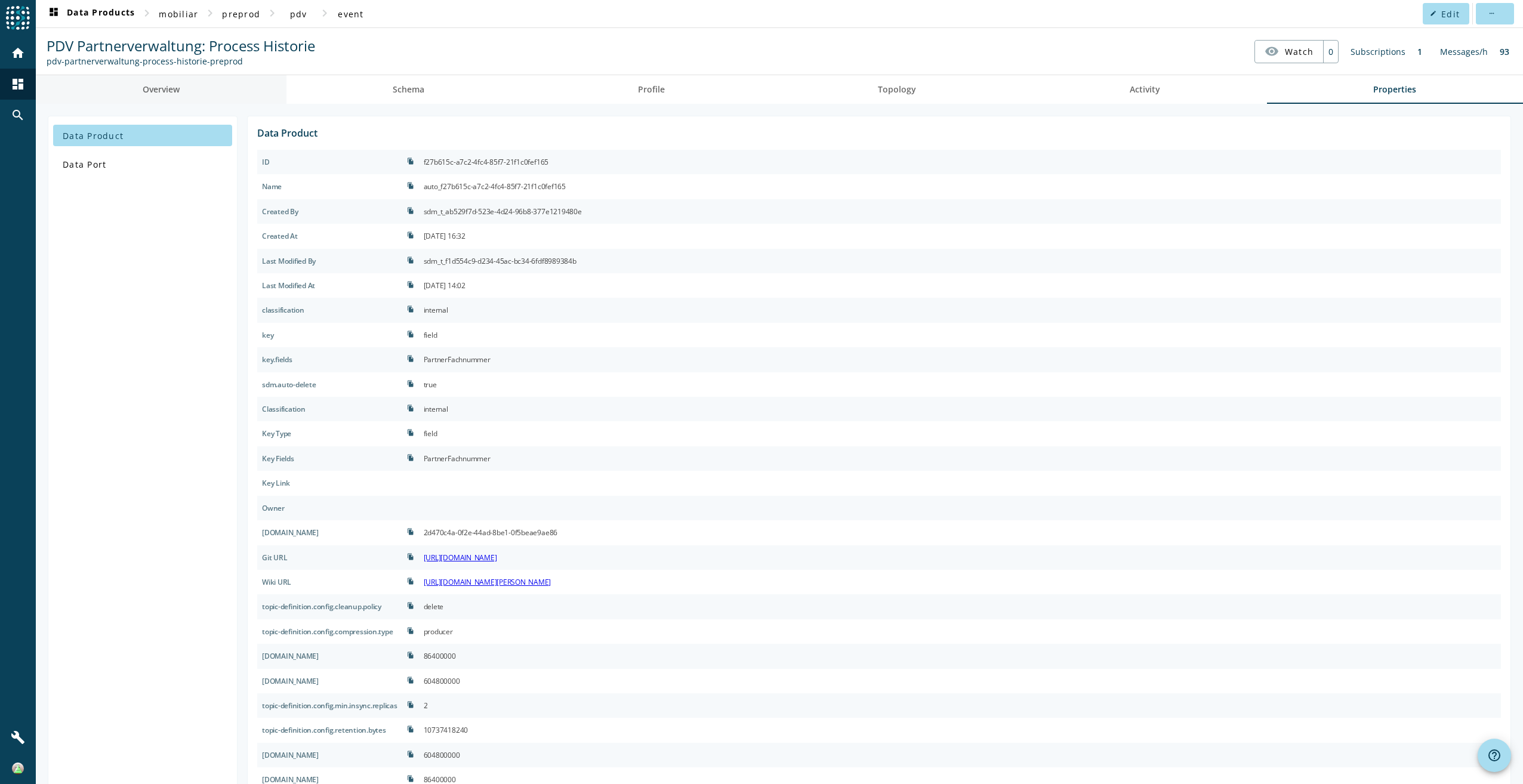
click at [181, 102] on link "Overview" at bounding box center [161, 89] width 251 height 29
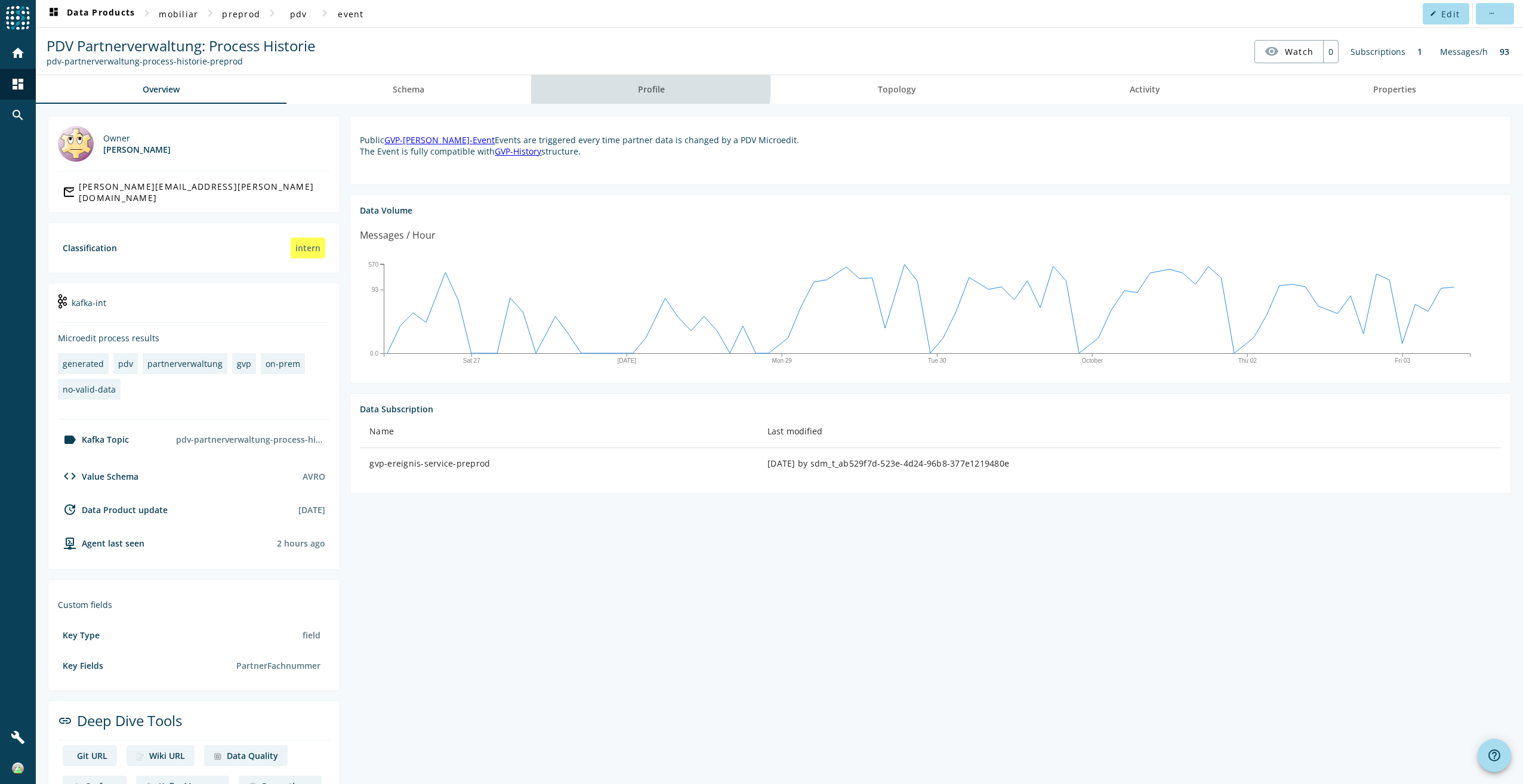
click at [611, 87] on link "Profile" at bounding box center [652, 89] width 240 height 29
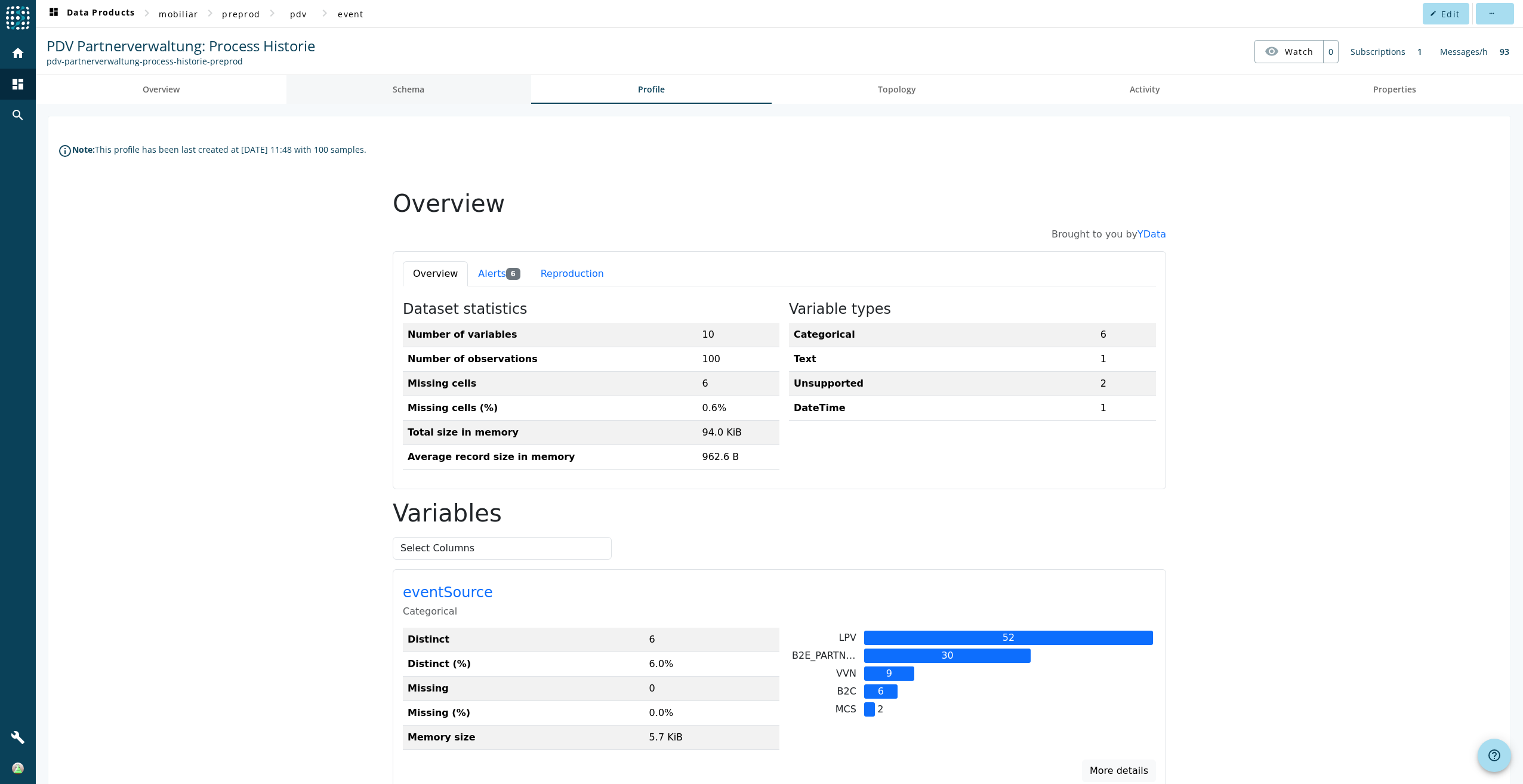
click at [408, 99] on span "Schema" at bounding box center [409, 89] width 31 height 29
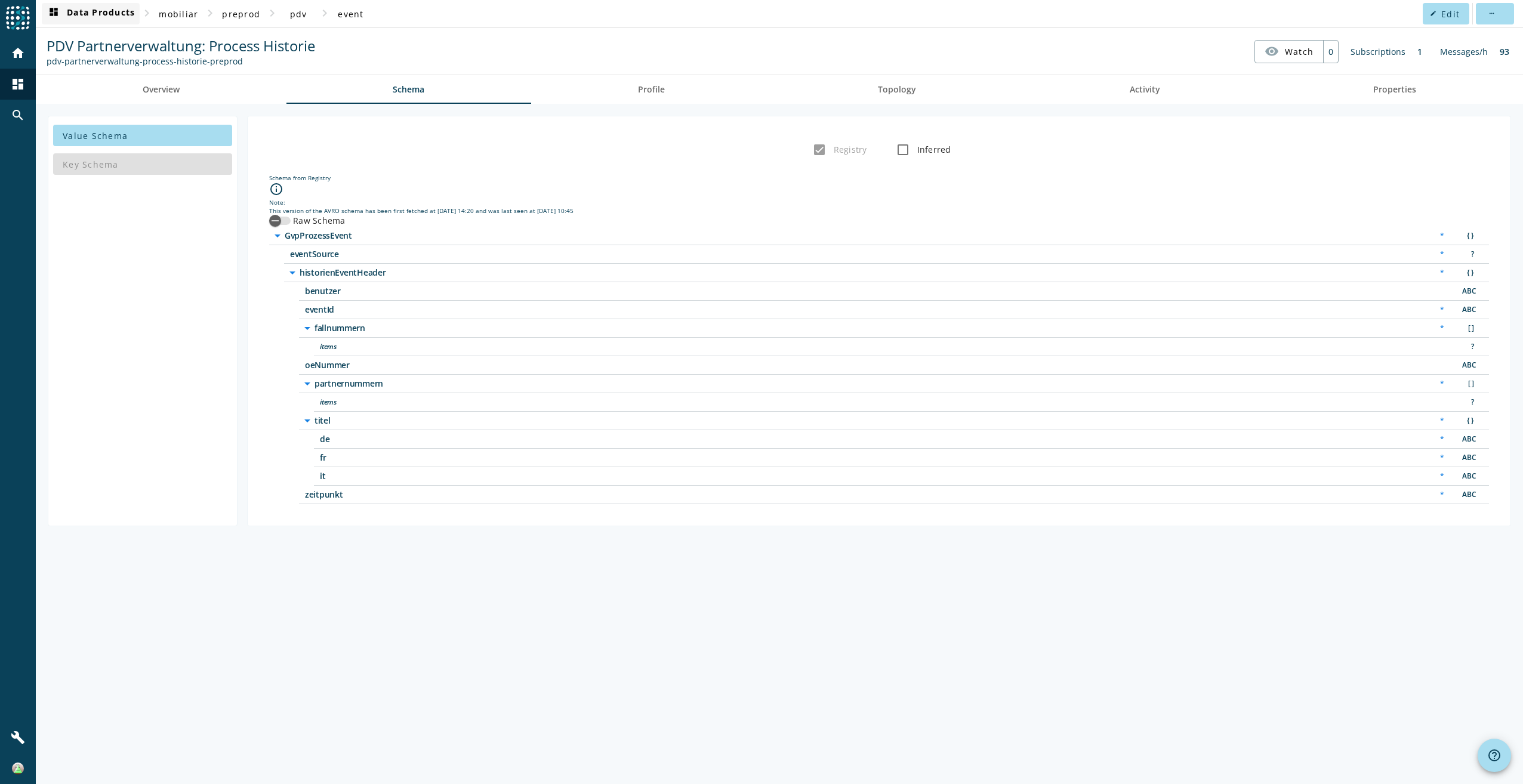
click at [72, 13] on span "dashboard Data Products" at bounding box center [90, 14] width 88 height 14
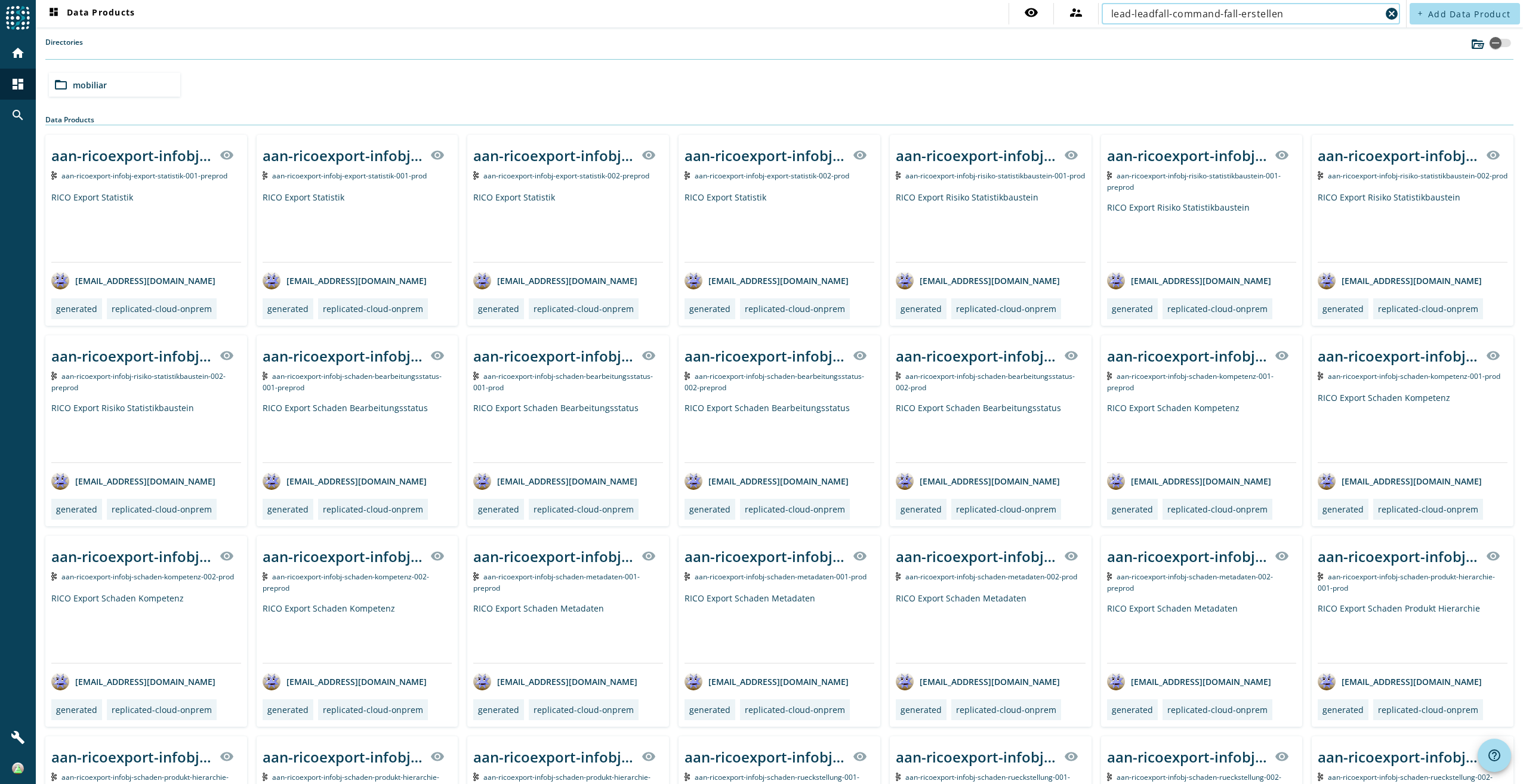
type input "lead-leadfall-command-fall-erstellen"
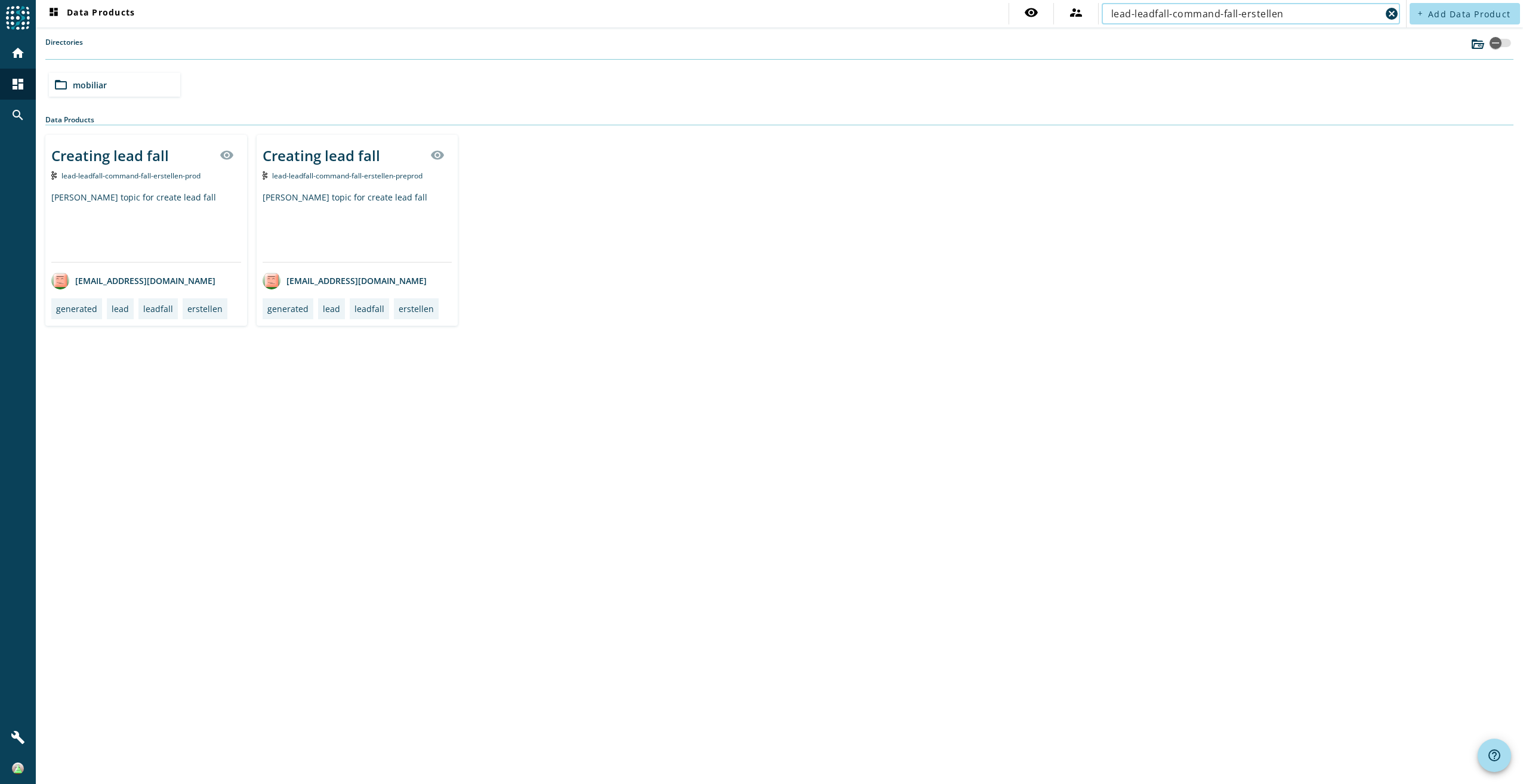
click at [1298, 16] on input "lead-leadfall-command-fall-erstellen" at bounding box center [1246, 14] width 270 height 14
click at [341, 221] on div "[PERSON_NAME] topic for create lead fall" at bounding box center [357, 227] width 190 height 71
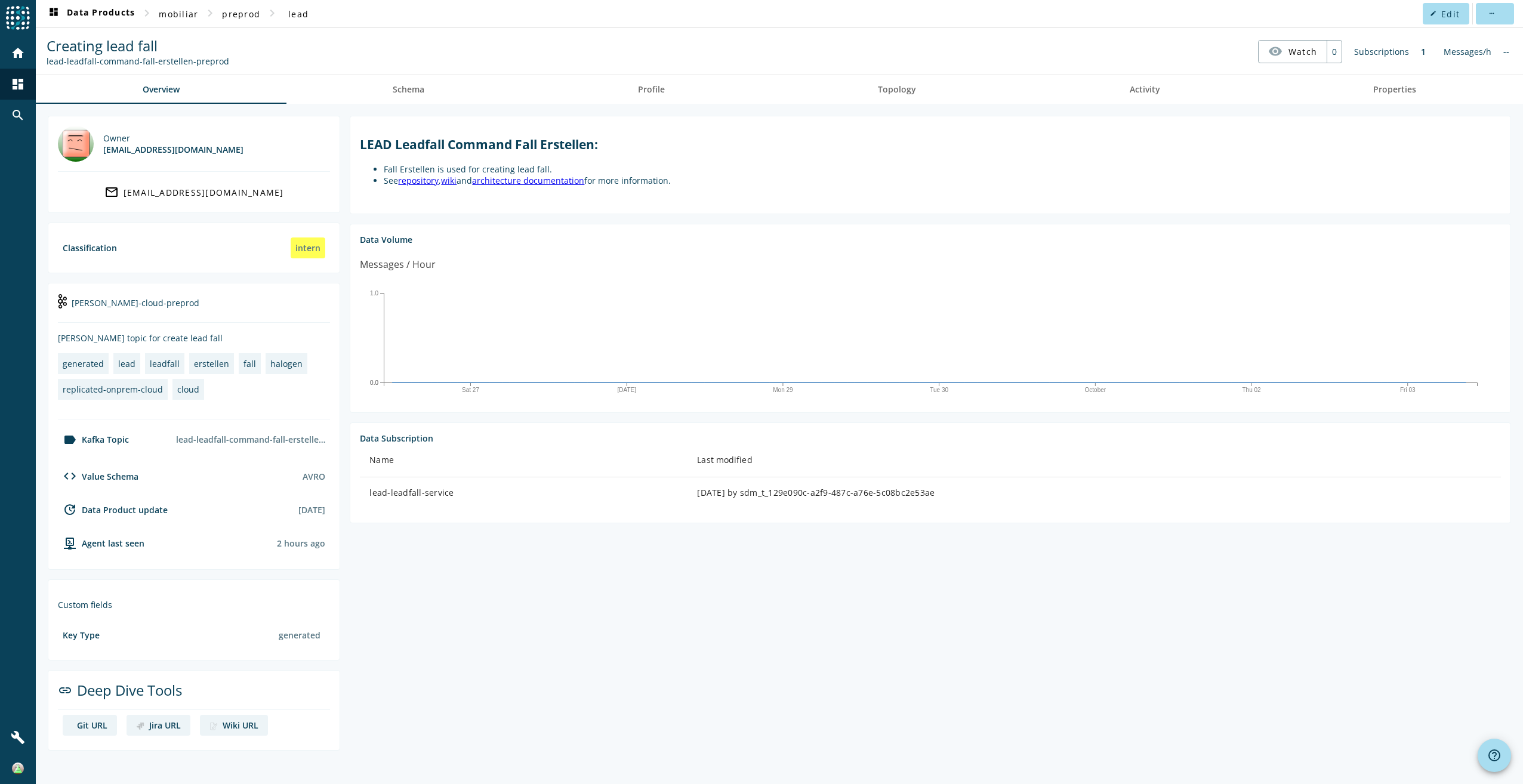
click at [548, 178] on link "architecture documentation" at bounding box center [528, 180] width 112 height 11
click at [437, 183] on link "repository" at bounding box center [418, 180] width 40 height 11
